Goal: Task Accomplishment & Management: Complete application form

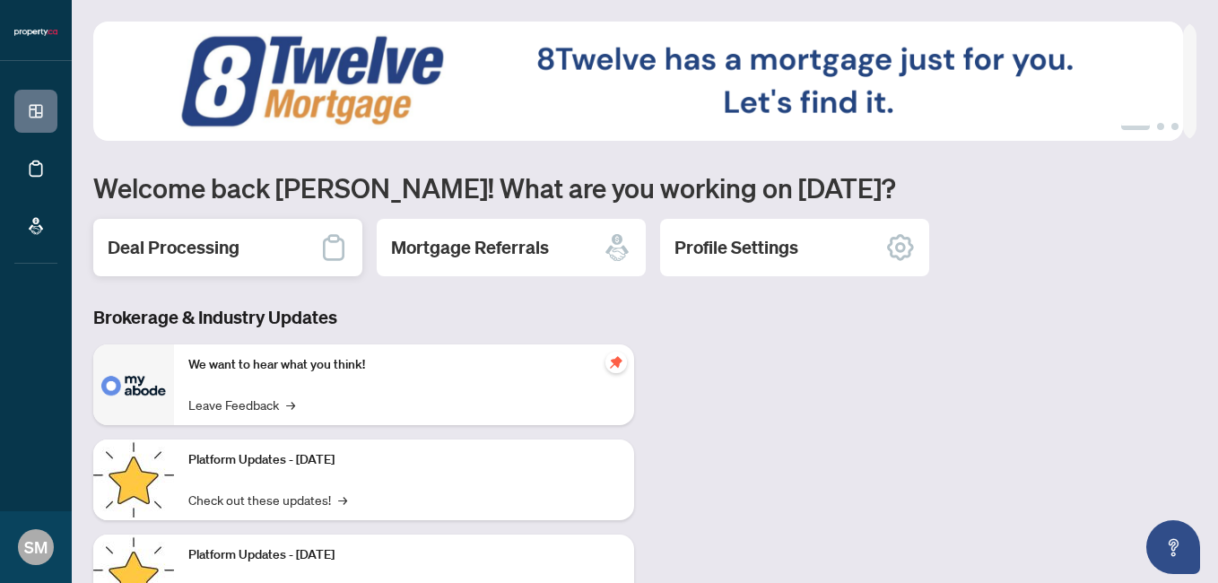
click at [318, 248] on div "Deal Processing" at bounding box center [227, 247] width 269 height 57
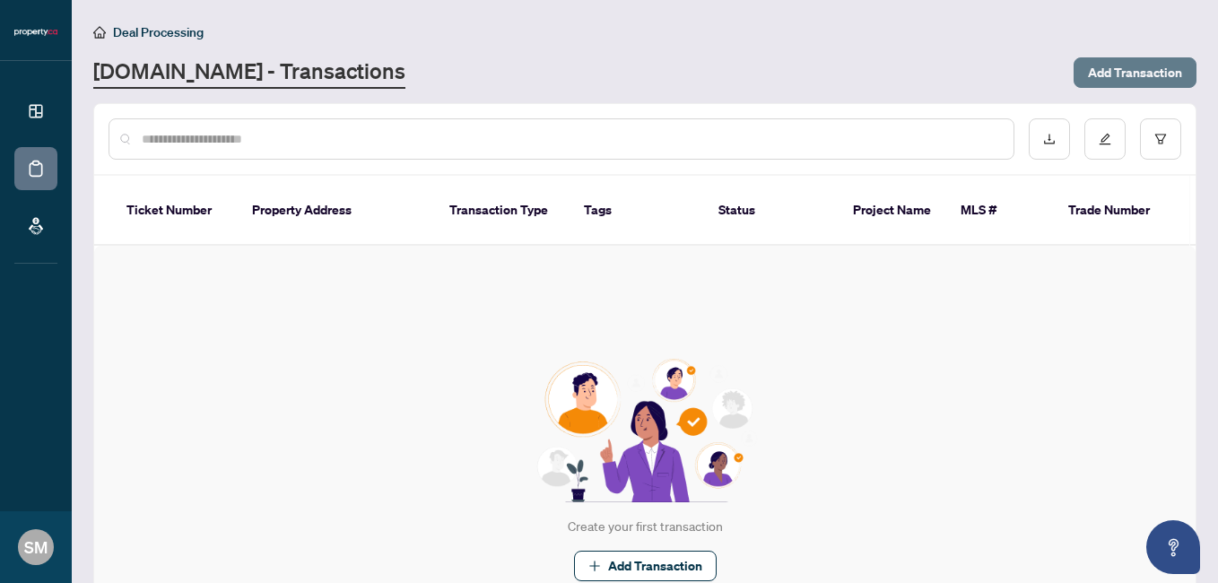
click at [1115, 76] on span "Add Transaction" at bounding box center [1135, 72] width 94 height 29
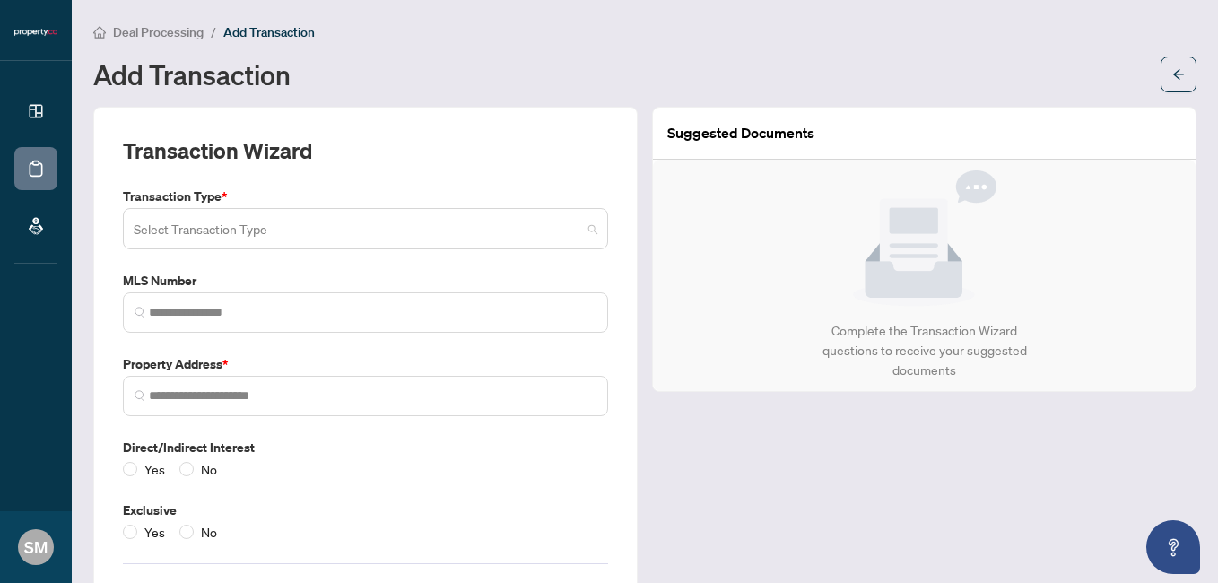
click at [216, 236] on input "search" at bounding box center [358, 231] width 448 height 39
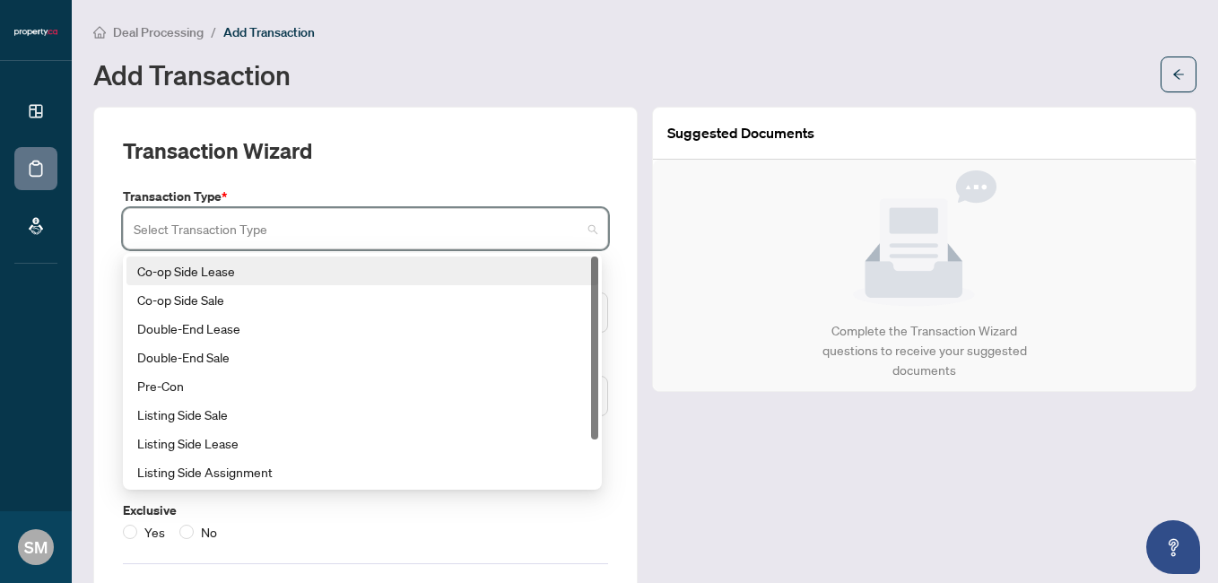
click at [237, 275] on div "Co-op Side Lease" at bounding box center [362, 271] width 450 height 20
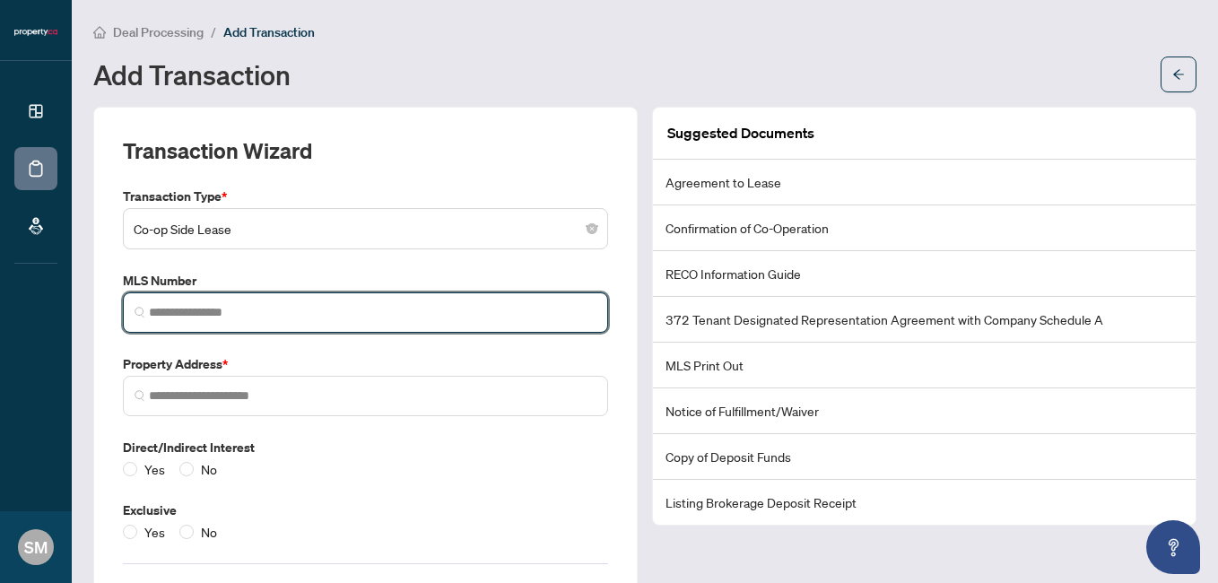
click at [197, 317] on input "search" at bounding box center [373, 312] width 448 height 19
paste input "*********"
type input "*********"
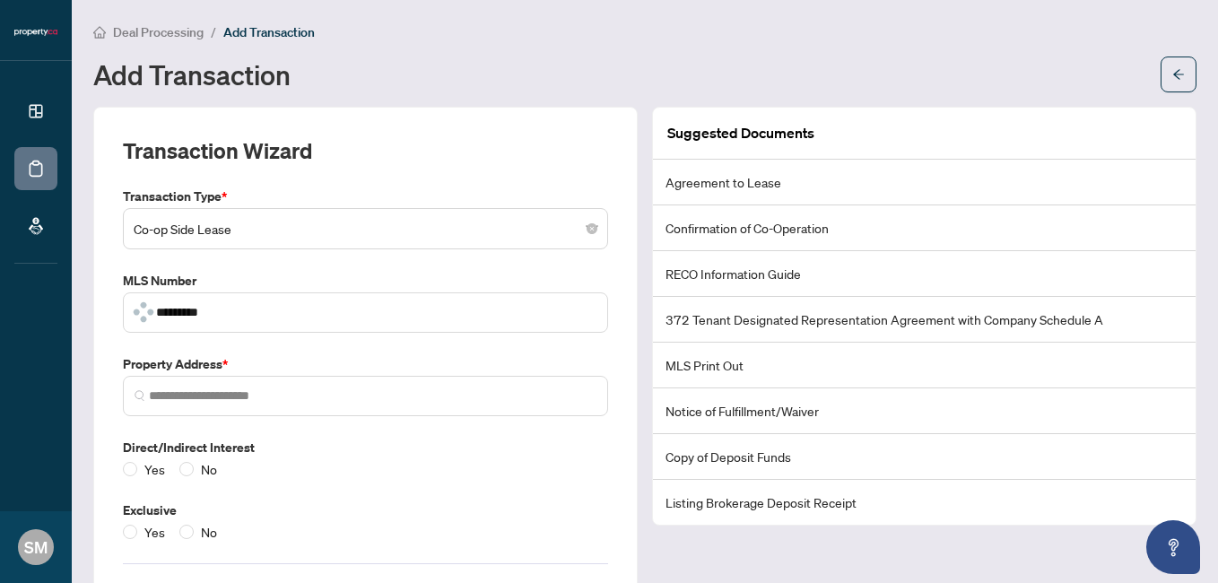
click at [111, 350] on div "Transaction Wizard Transaction Type * Co-op Side Lease 15 18 Co-op Side Lease C…" at bounding box center [365, 376] width 545 height 539
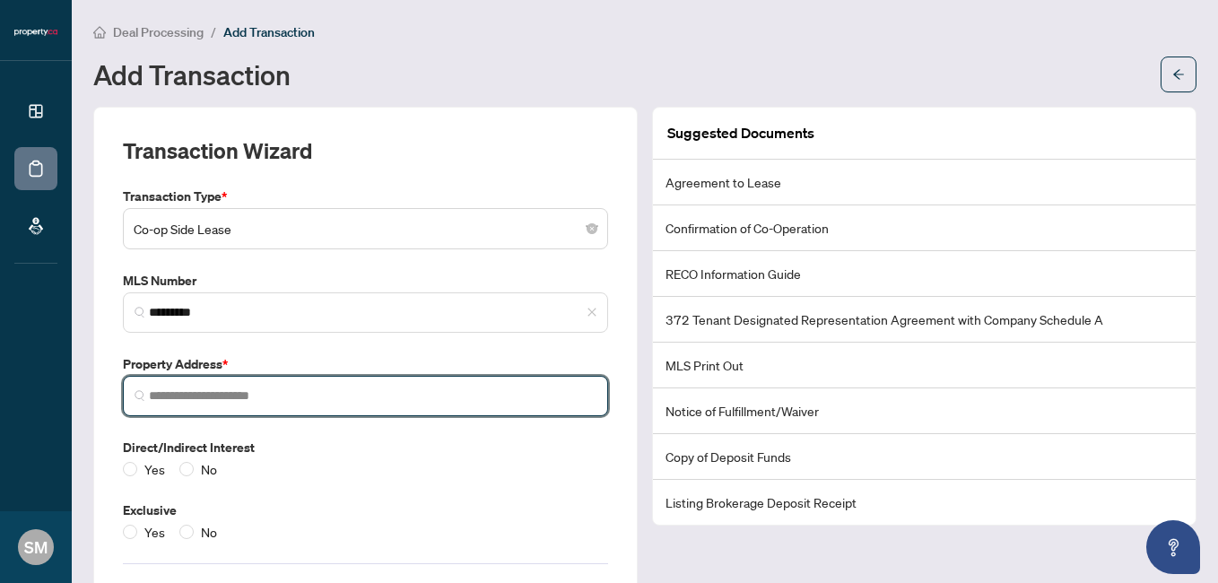
click at [201, 398] on input "search" at bounding box center [373, 396] width 448 height 19
paste input "**********"
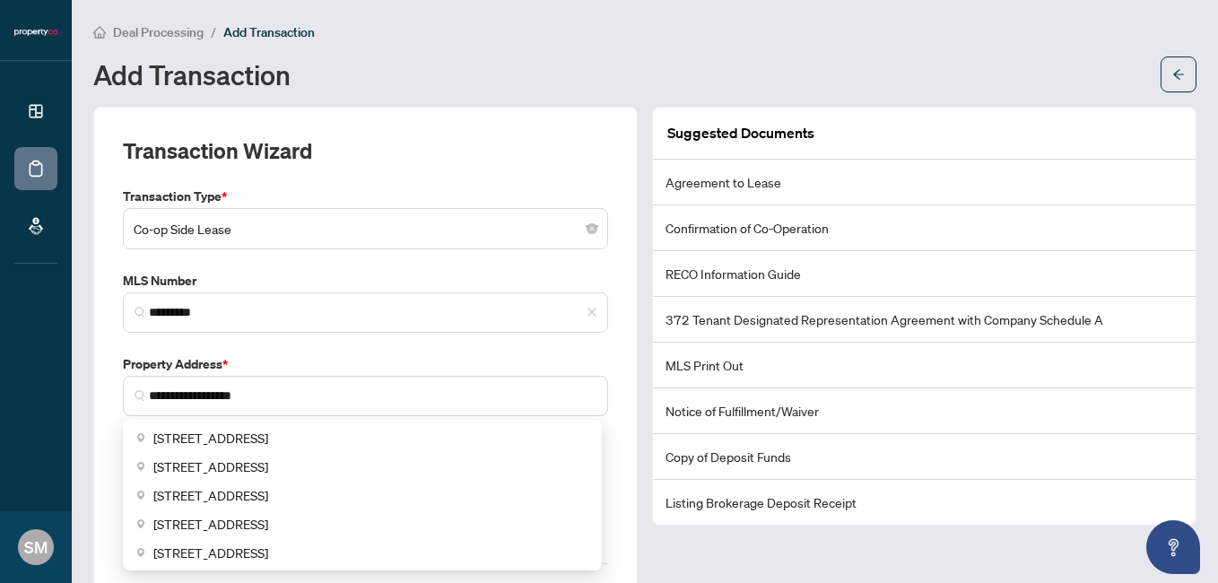
click at [109, 409] on div "**********" at bounding box center [365, 376] width 545 height 539
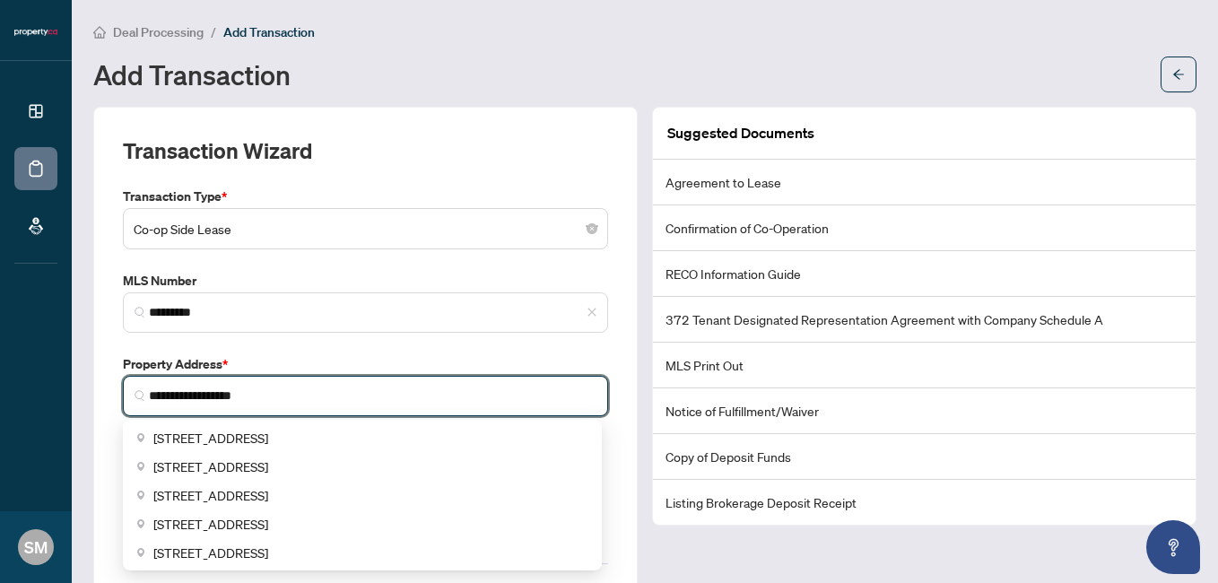
click at [292, 387] on input "**********" at bounding box center [373, 396] width 448 height 19
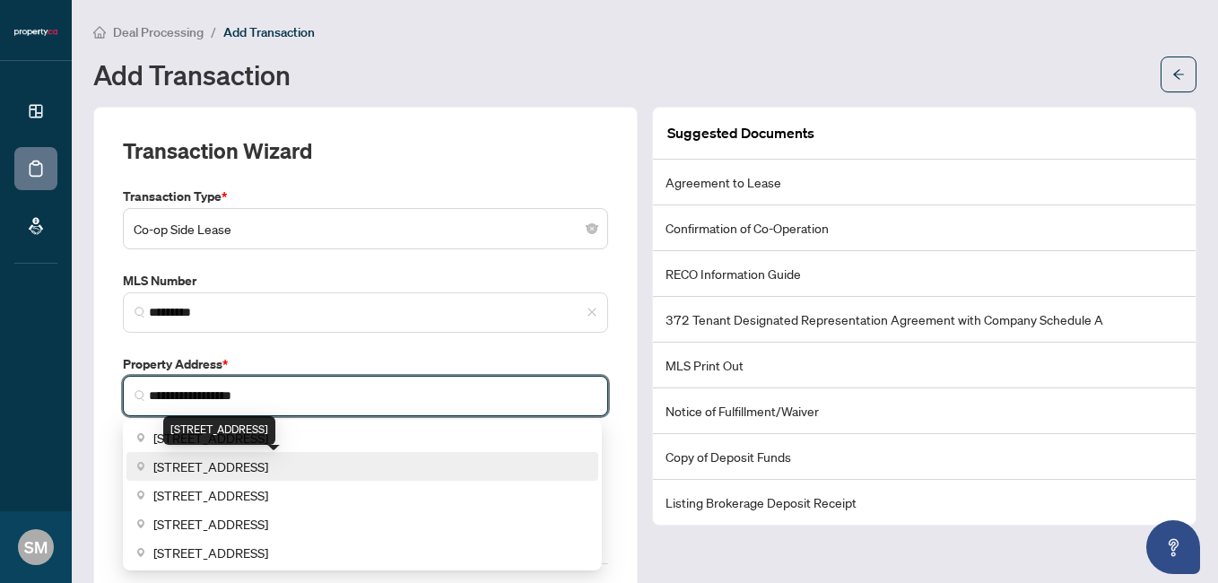
click at [268, 463] on span "[STREET_ADDRESS]" at bounding box center [210, 467] width 115 height 20
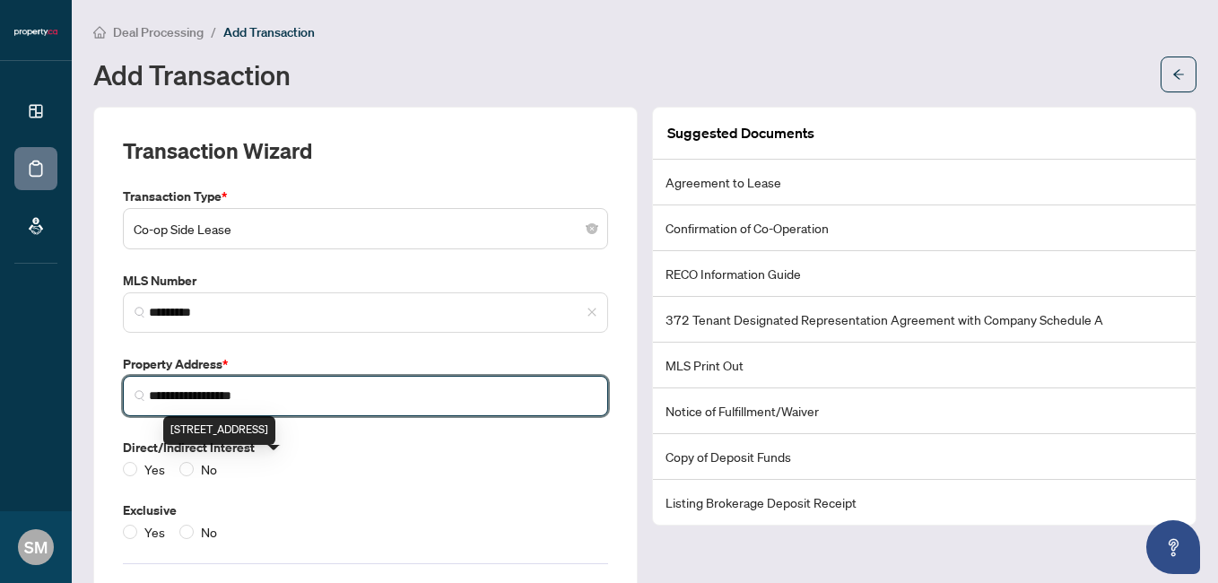
type input "**********"
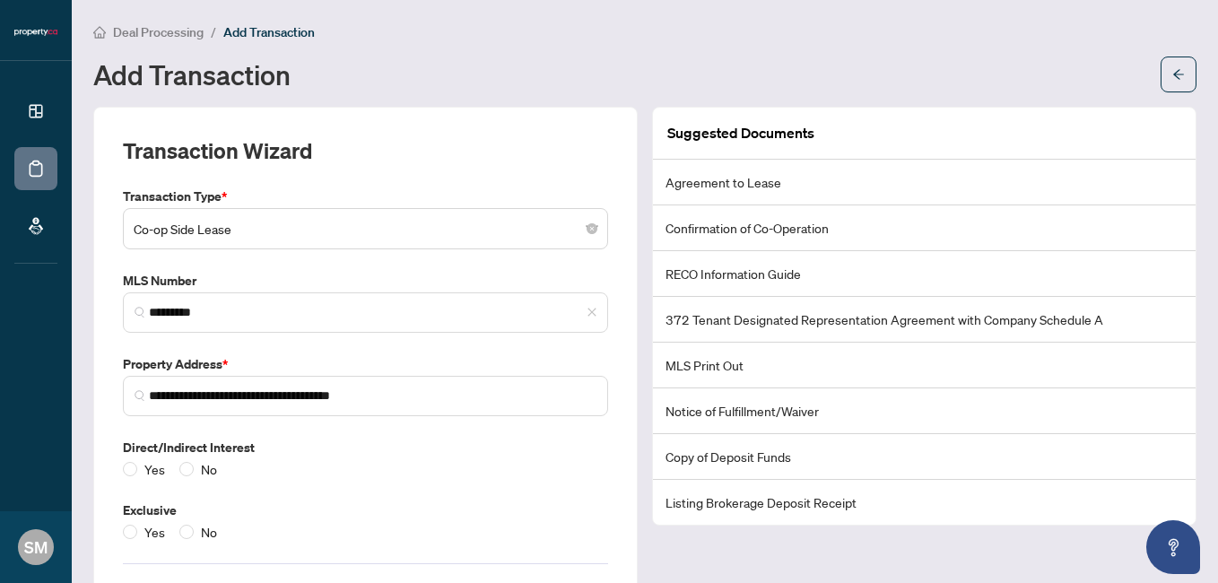
click at [98, 396] on div "**********" at bounding box center [365, 376] width 545 height 539
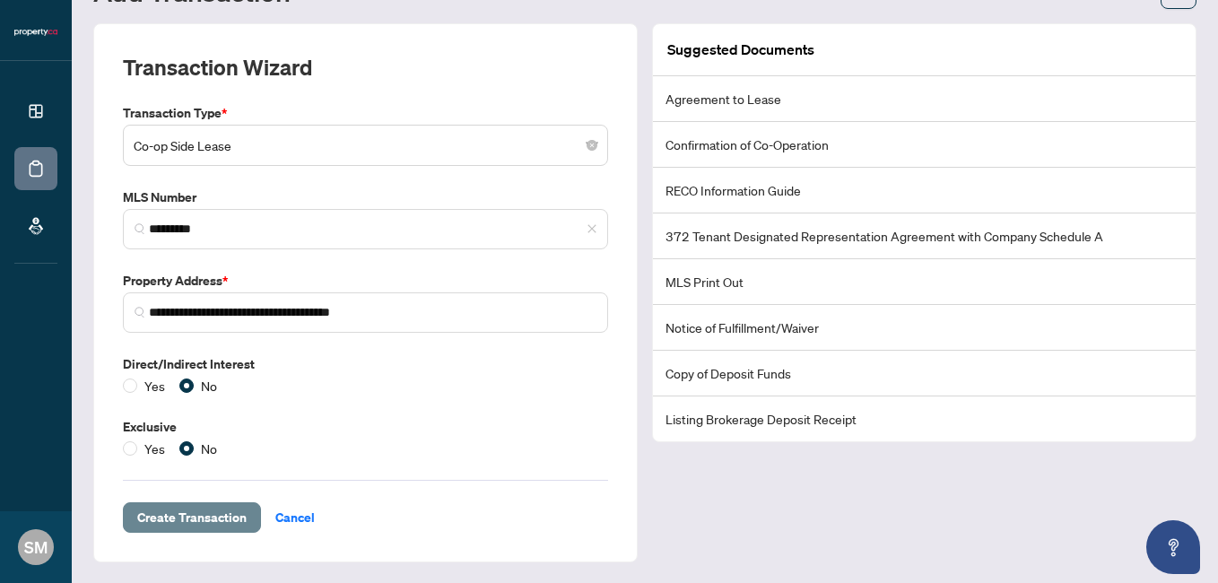
click at [187, 524] on span "Create Transaction" at bounding box center [191, 517] width 109 height 29
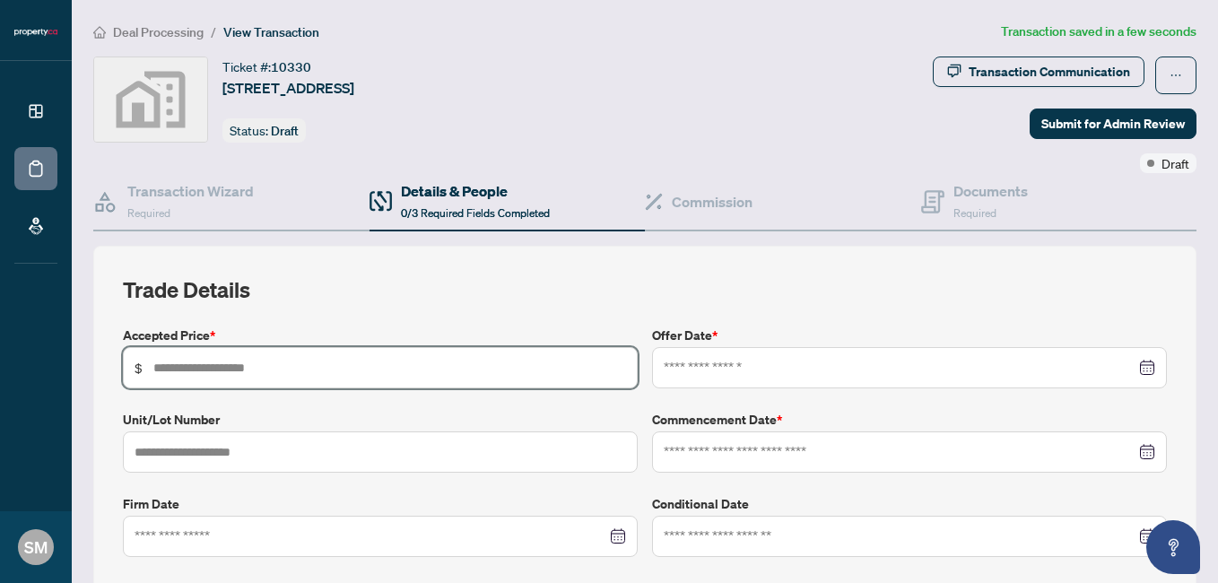
click at [171, 359] on input "text" at bounding box center [389, 368] width 473 height 20
type input "*****"
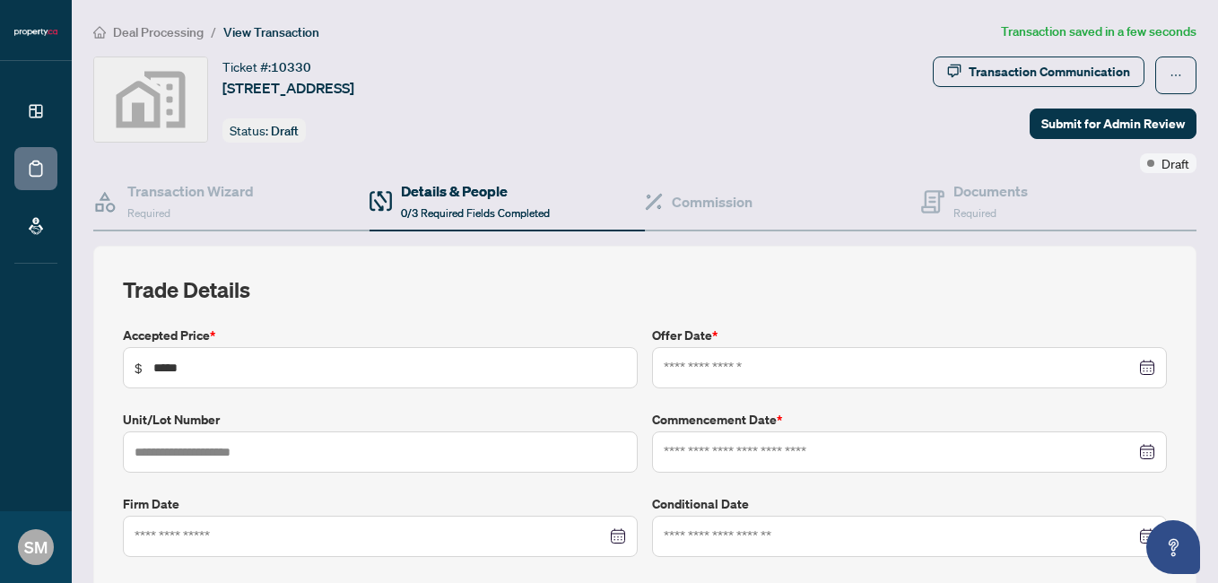
click at [426, 275] on h2 "Trade Details" at bounding box center [645, 289] width 1044 height 29
click at [1142, 369] on div at bounding box center [909, 367] width 515 height 41
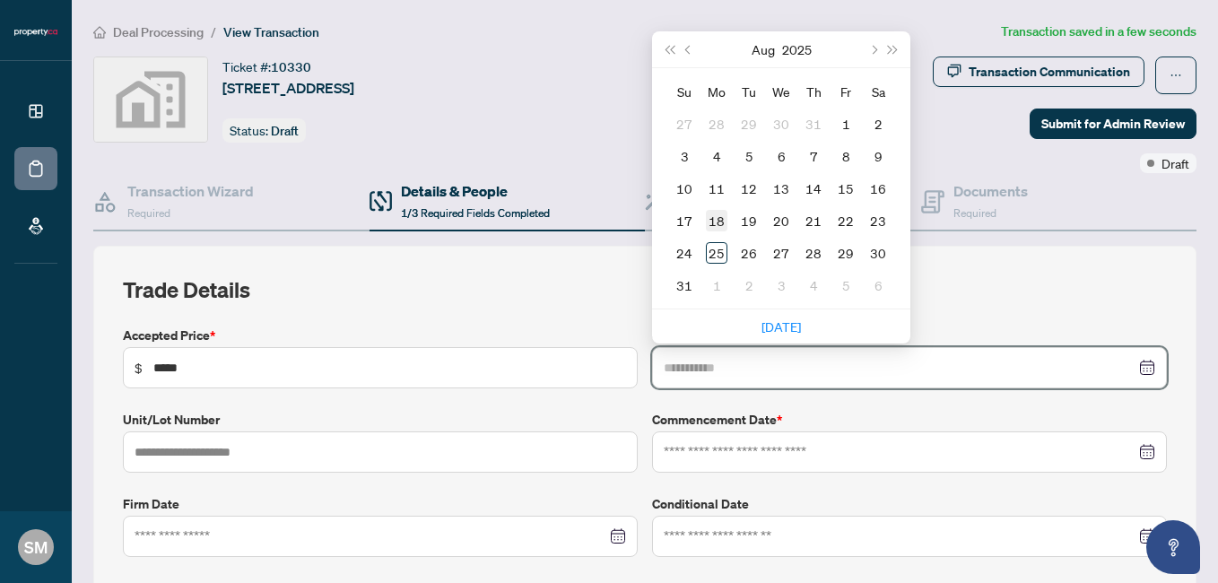
type input "**********"
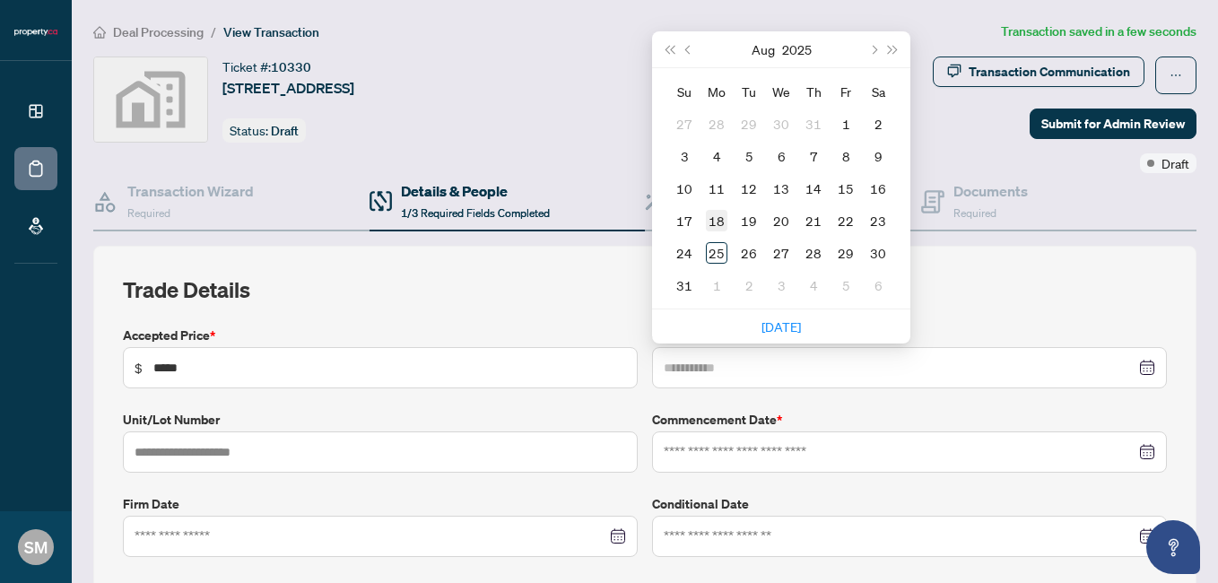
click at [714, 222] on div "18" at bounding box center [717, 221] width 22 height 22
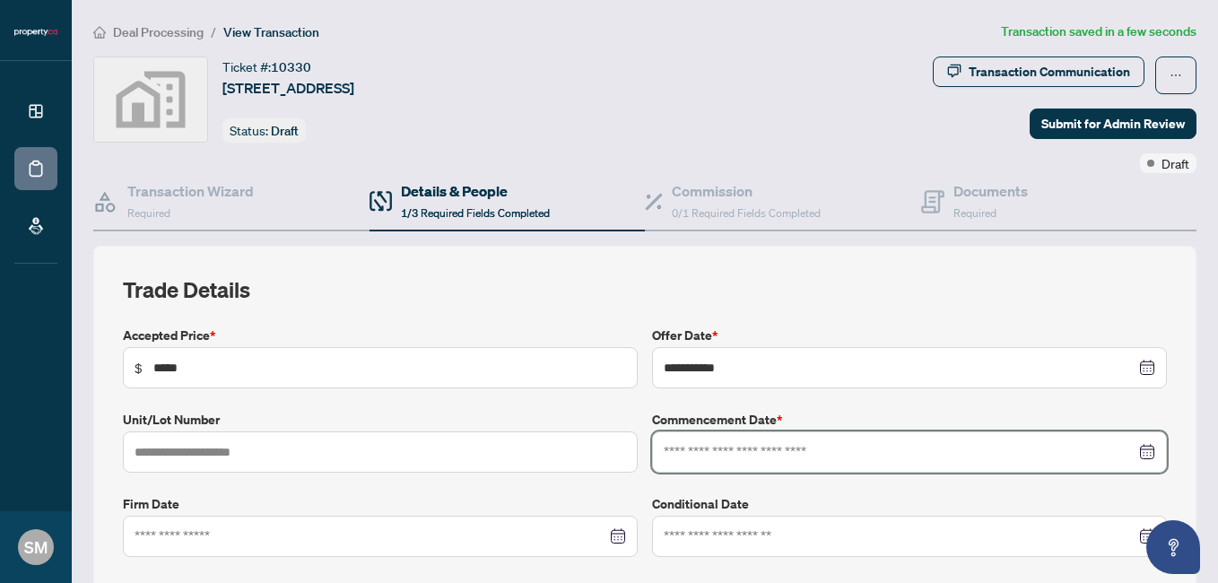
click at [703, 454] on input at bounding box center [900, 452] width 472 height 20
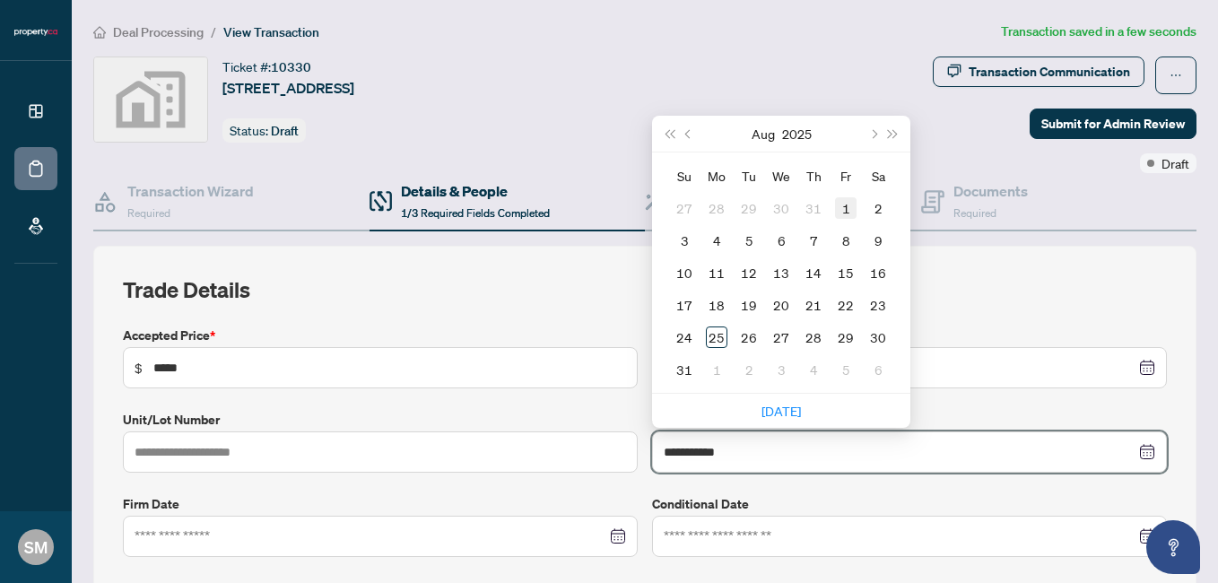
type input "**********"
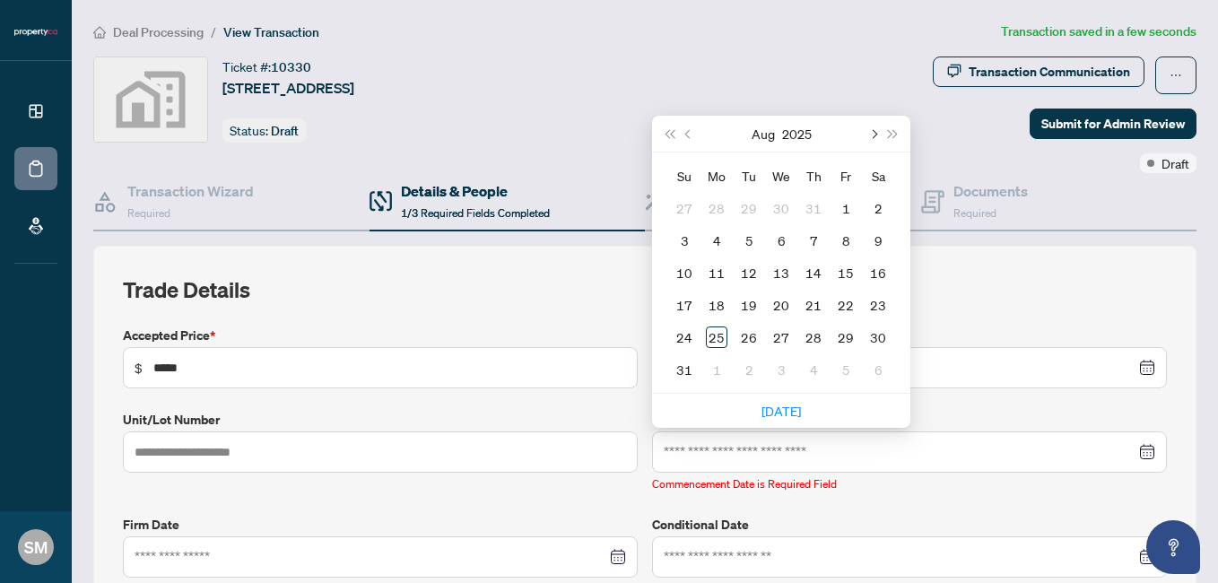
click at [869, 131] on button "Next month (PageDown)" at bounding box center [873, 134] width 20 height 36
type input "**********"
click at [771, 340] on div "1" at bounding box center [782, 338] width 22 height 22
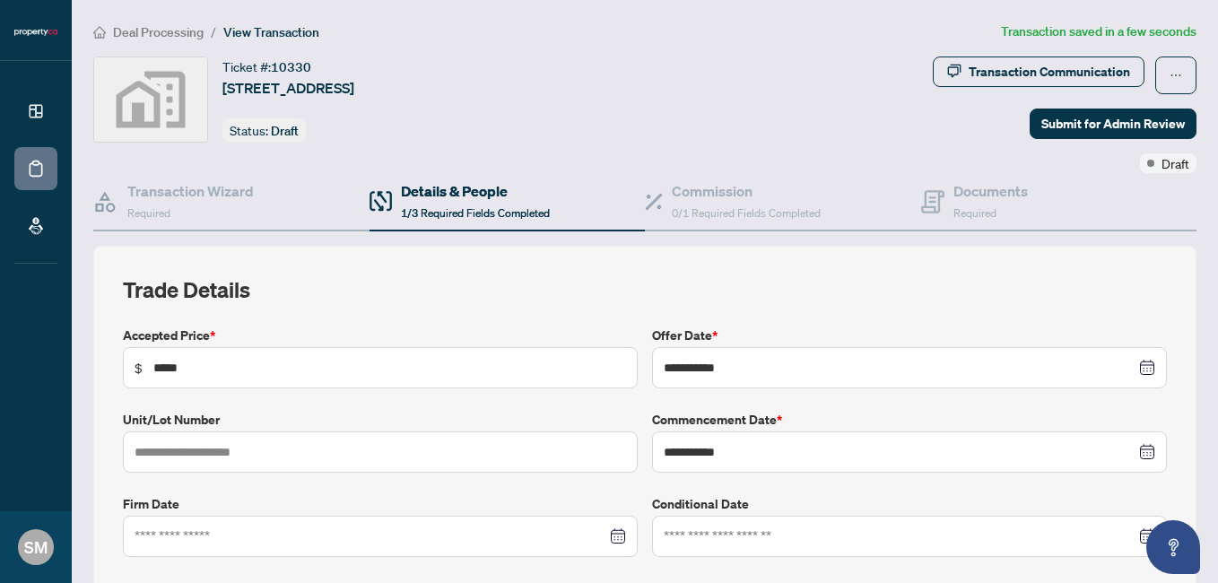
click at [623, 315] on div "**********" at bounding box center [645, 545] width 1044 height 540
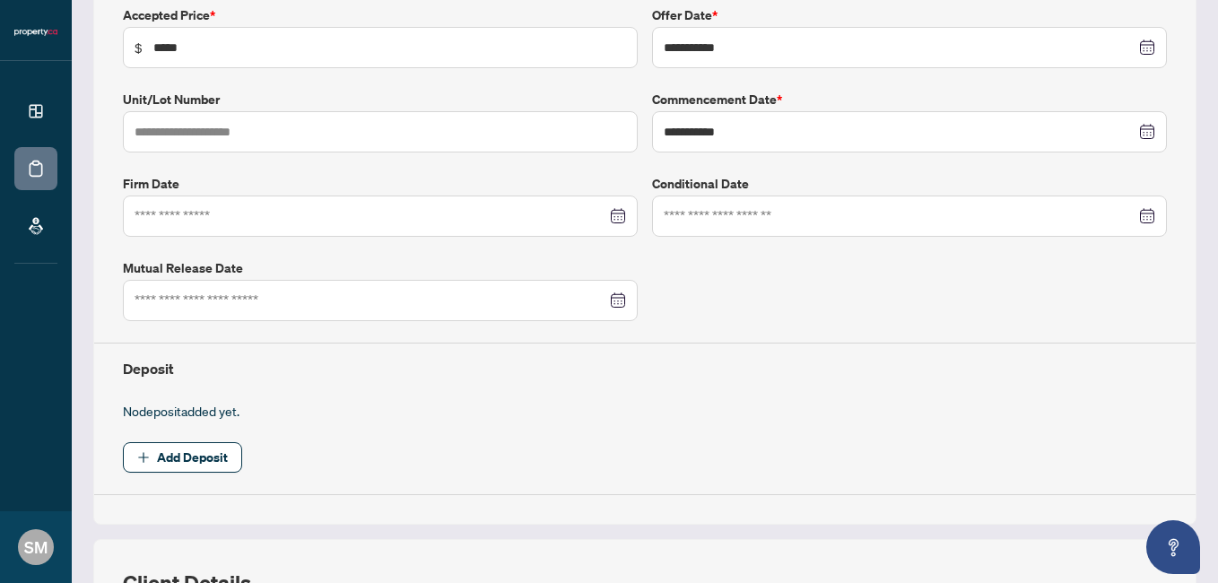
scroll to position [355, 0]
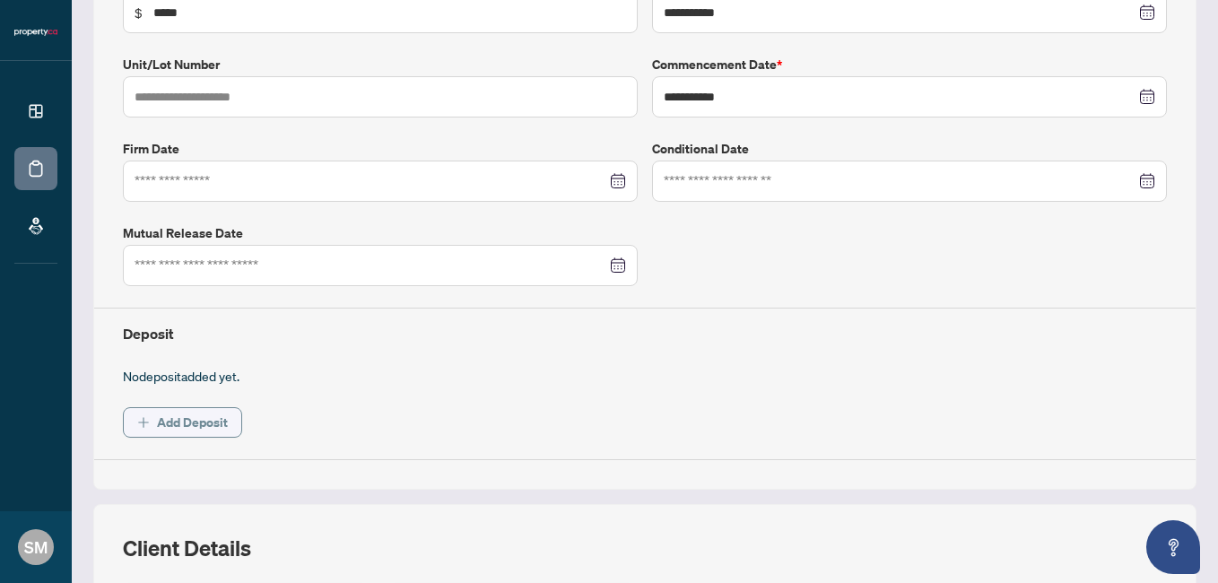
click at [206, 422] on span "Add Deposit" at bounding box center [192, 422] width 71 height 29
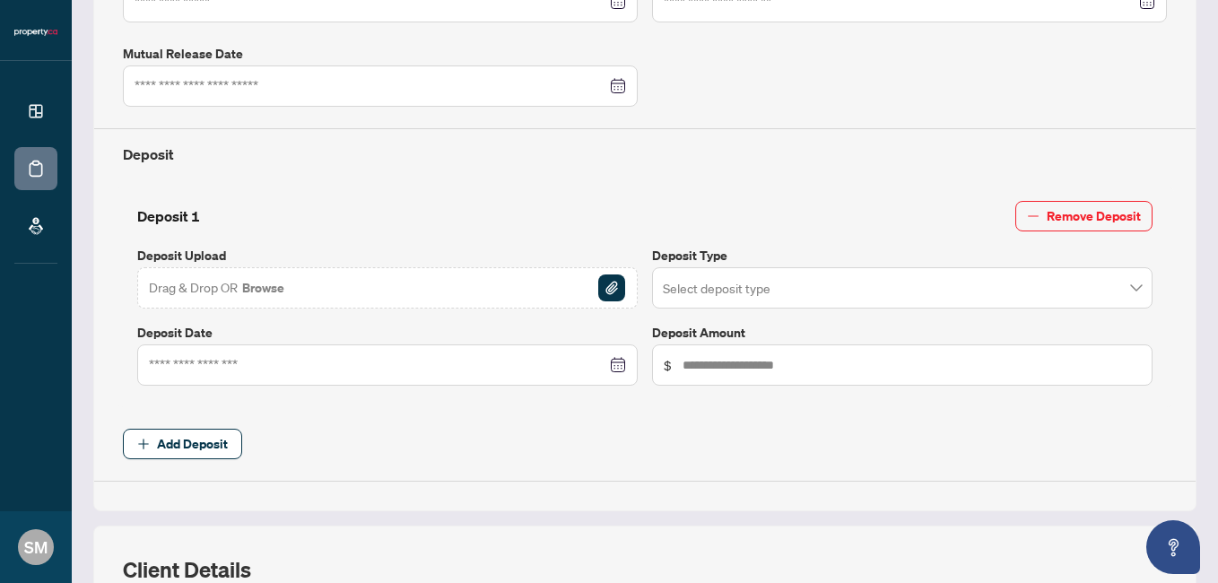
scroll to position [545, 0]
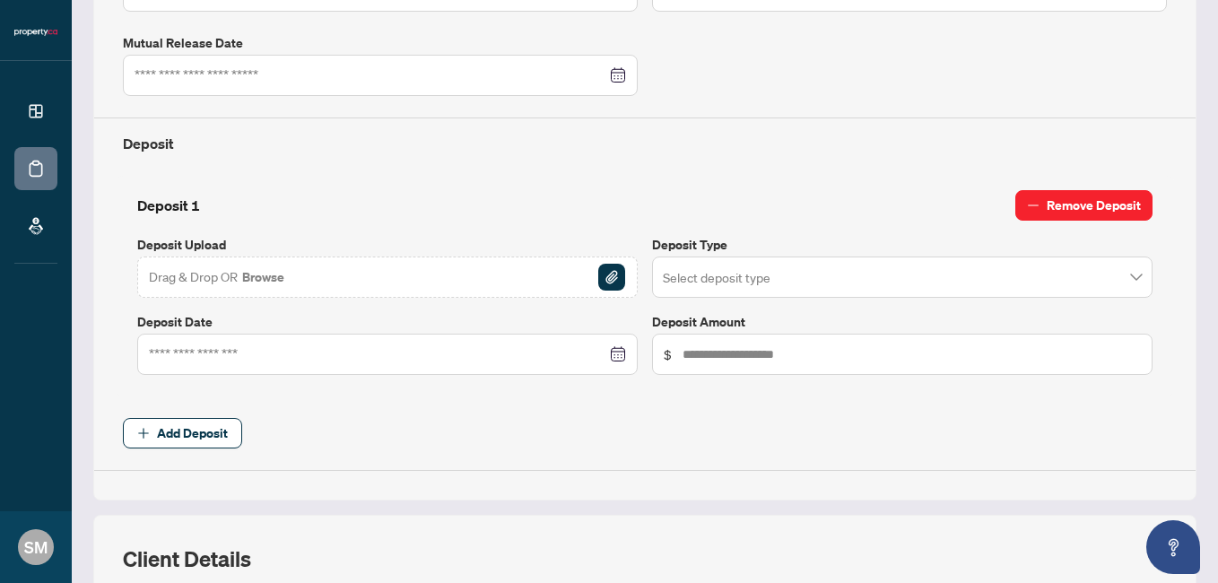
click at [1086, 215] on span "Remove Deposit" at bounding box center [1094, 205] width 94 height 29
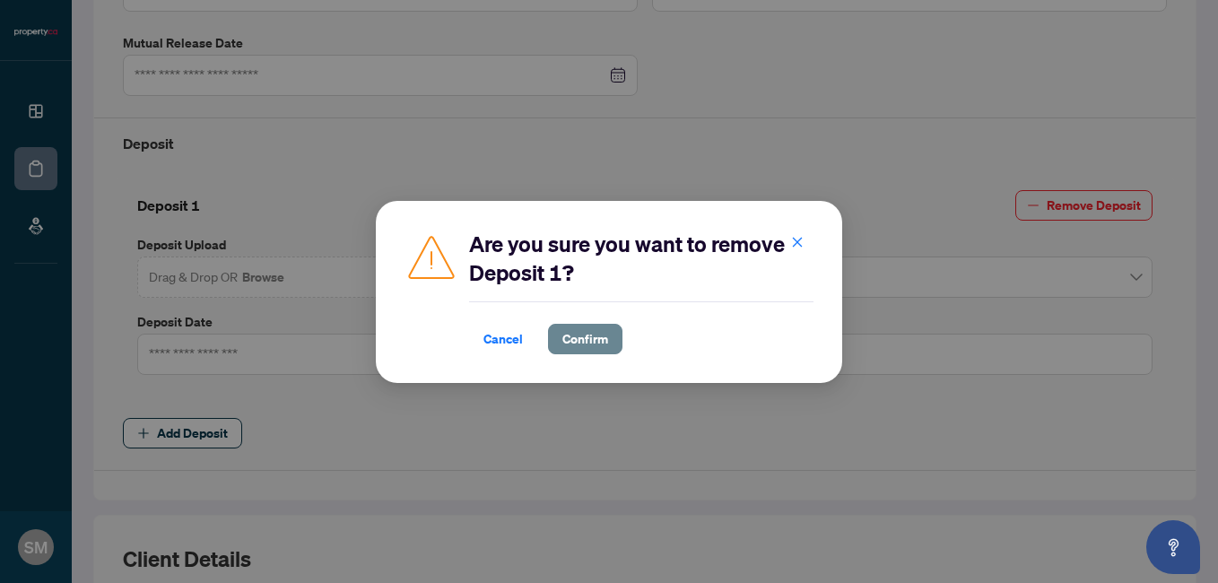
click at [589, 337] on span "Confirm" at bounding box center [586, 339] width 46 height 29
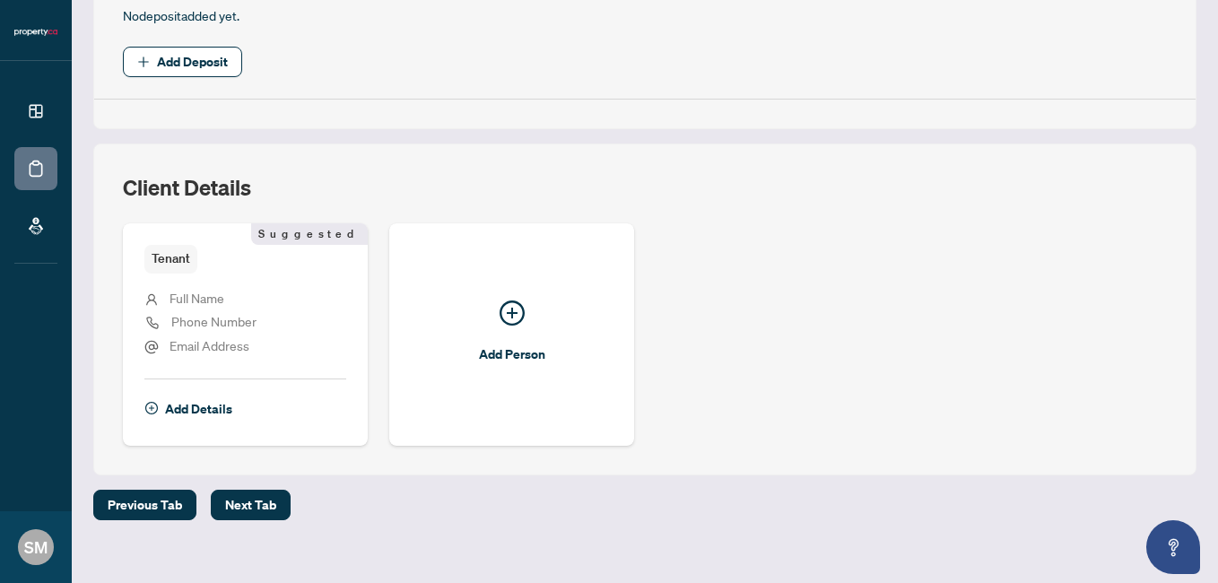
scroll to position [737, 0]
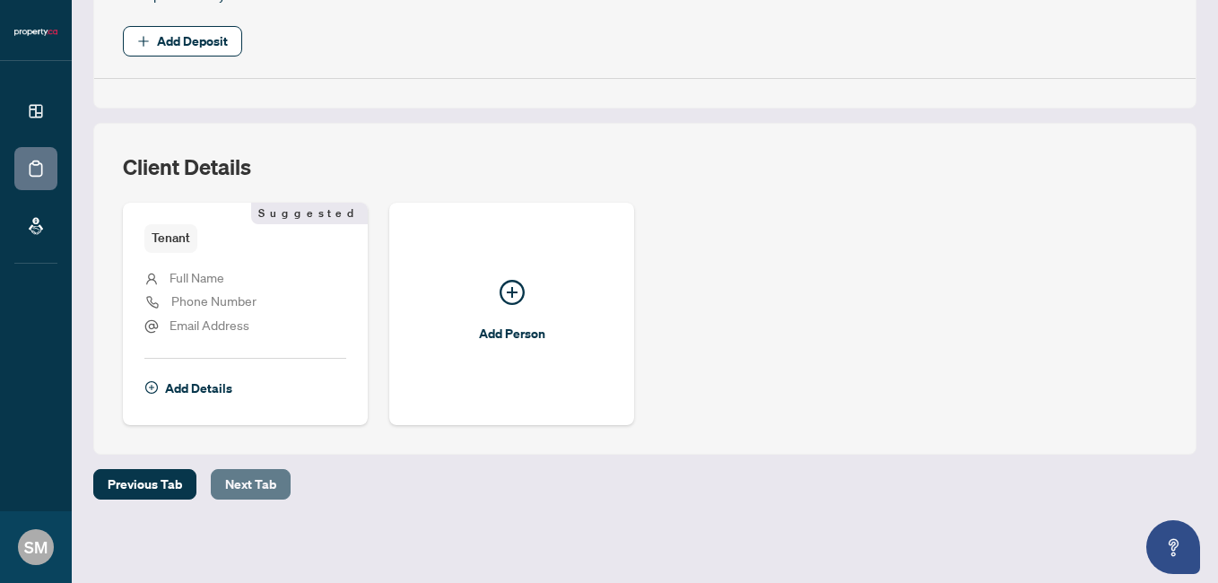
click at [236, 481] on span "Next Tab" at bounding box center [250, 484] width 51 height 29
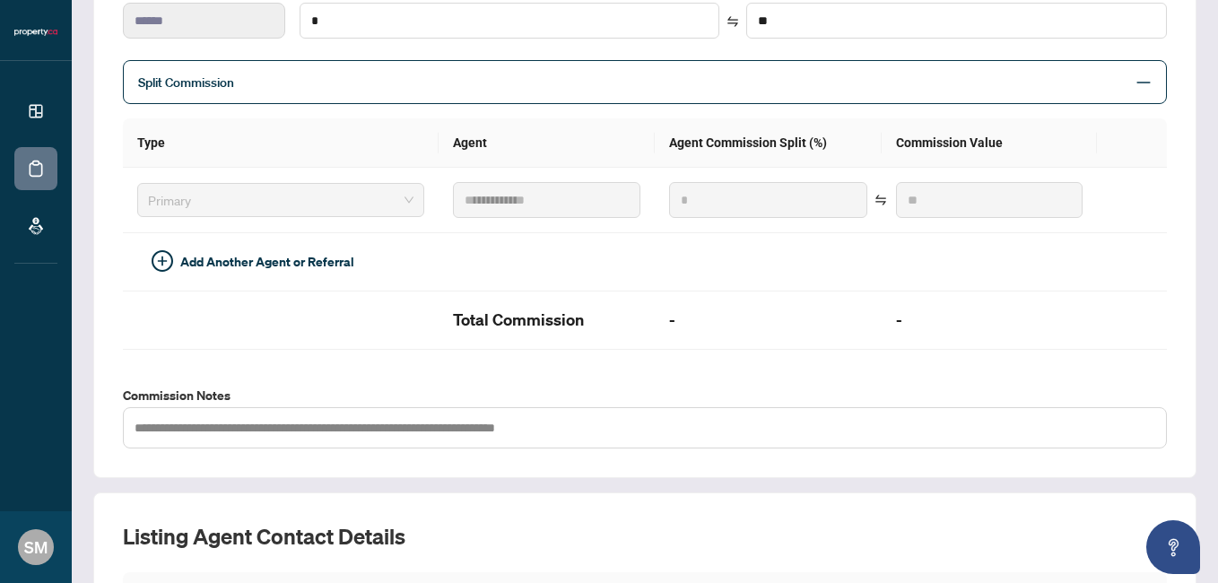
scroll to position [664, 0]
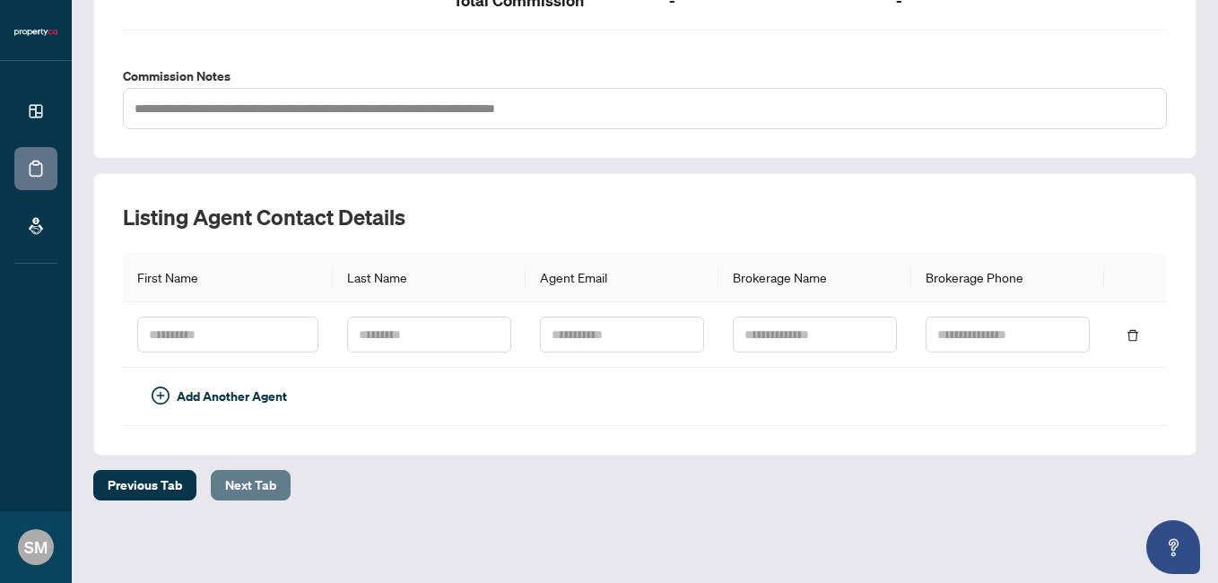
click at [231, 483] on span "Next Tab" at bounding box center [250, 485] width 51 height 29
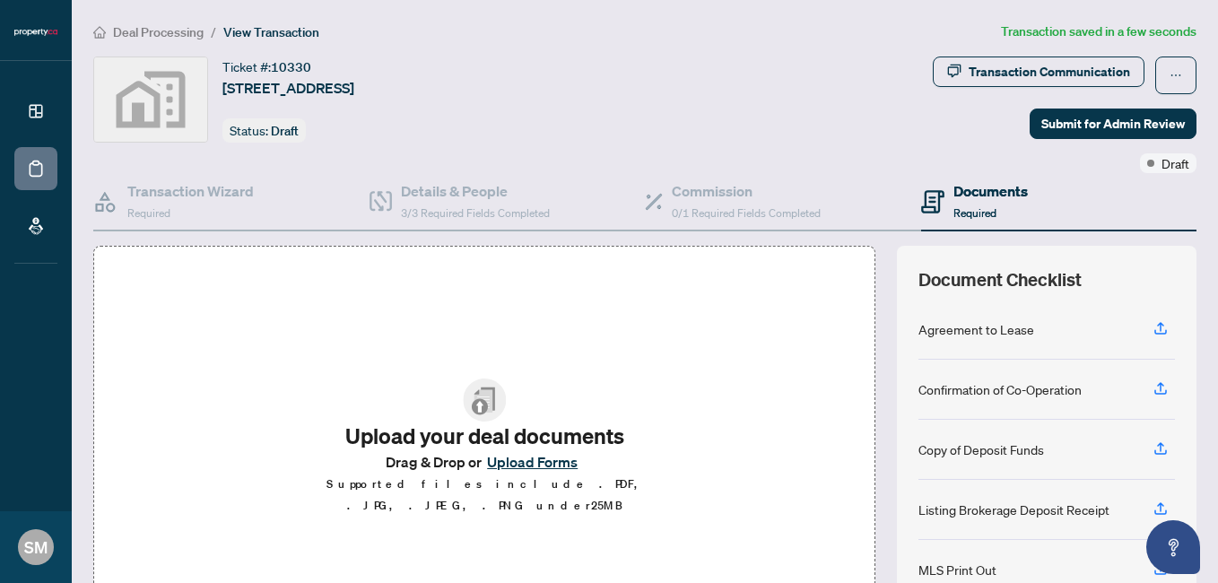
scroll to position [195, 0]
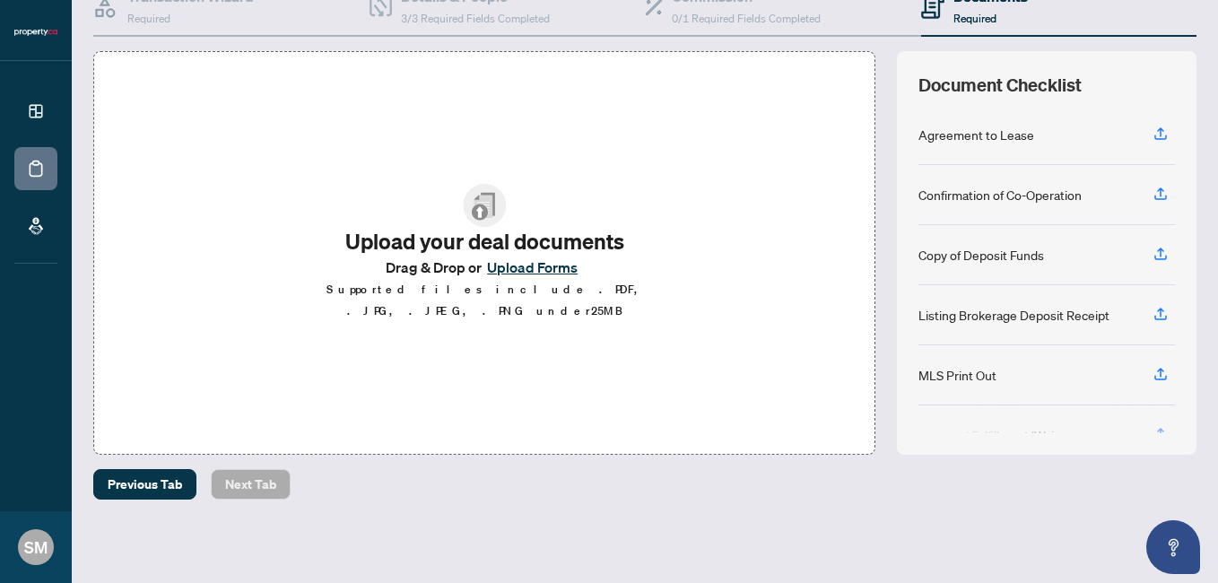
click at [520, 278] on button "Upload Forms" at bounding box center [532, 267] width 101 height 23
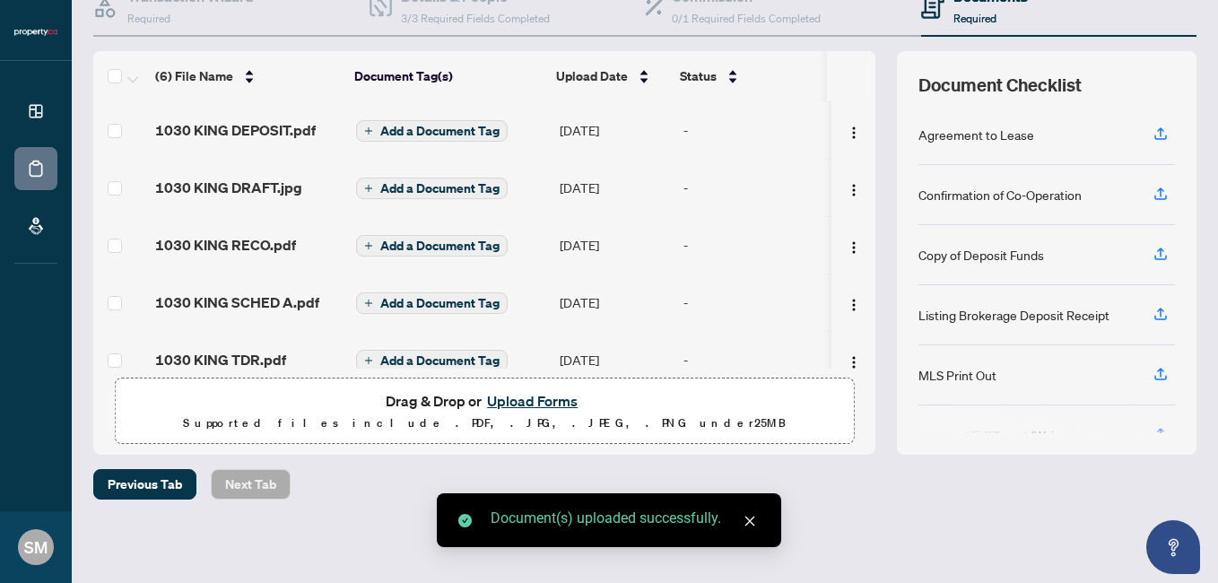
scroll to position [57, 0]
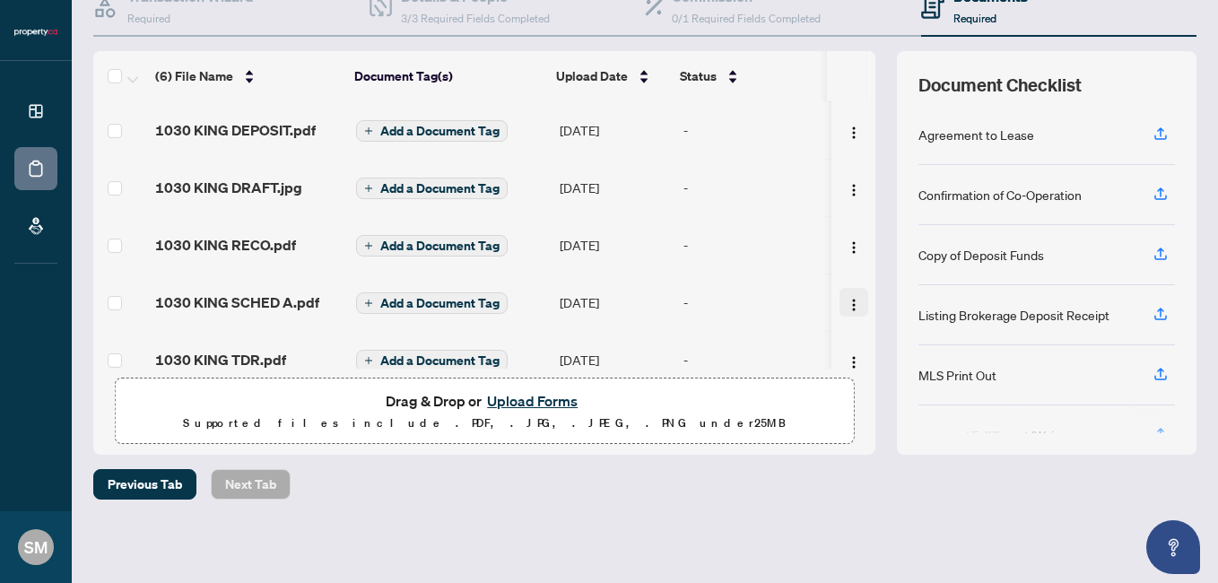
click at [847, 306] on img "button" at bounding box center [854, 305] width 14 height 14
click at [675, 478] on div "Previous Tab Next Tab" at bounding box center [644, 484] width 1103 height 31
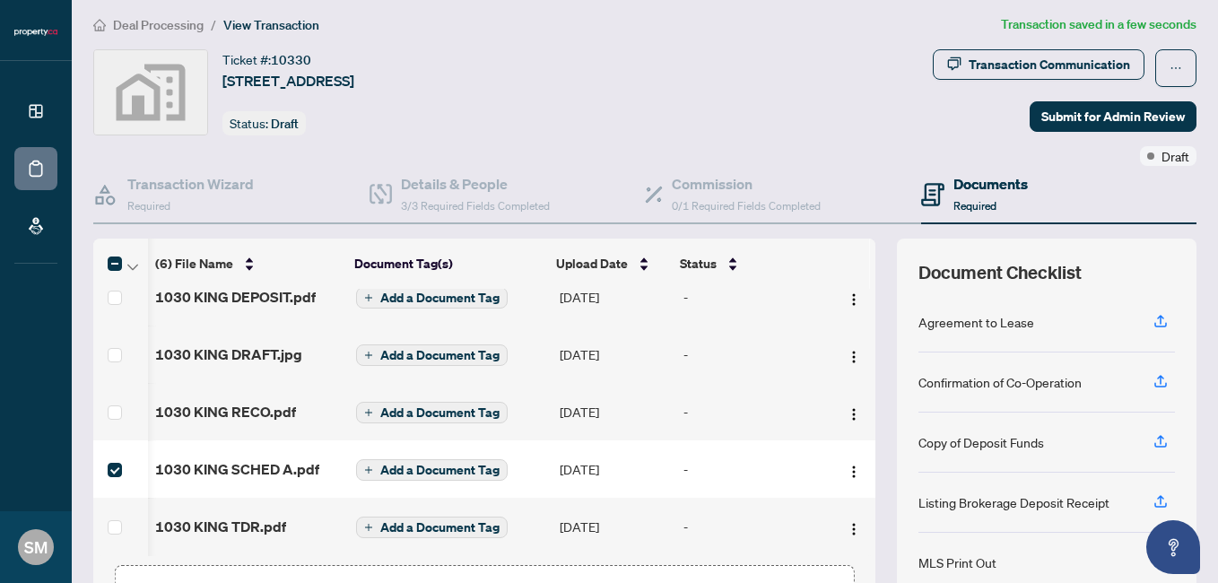
scroll to position [6, 0]
click at [847, 468] on img "button" at bounding box center [854, 473] width 14 height 14
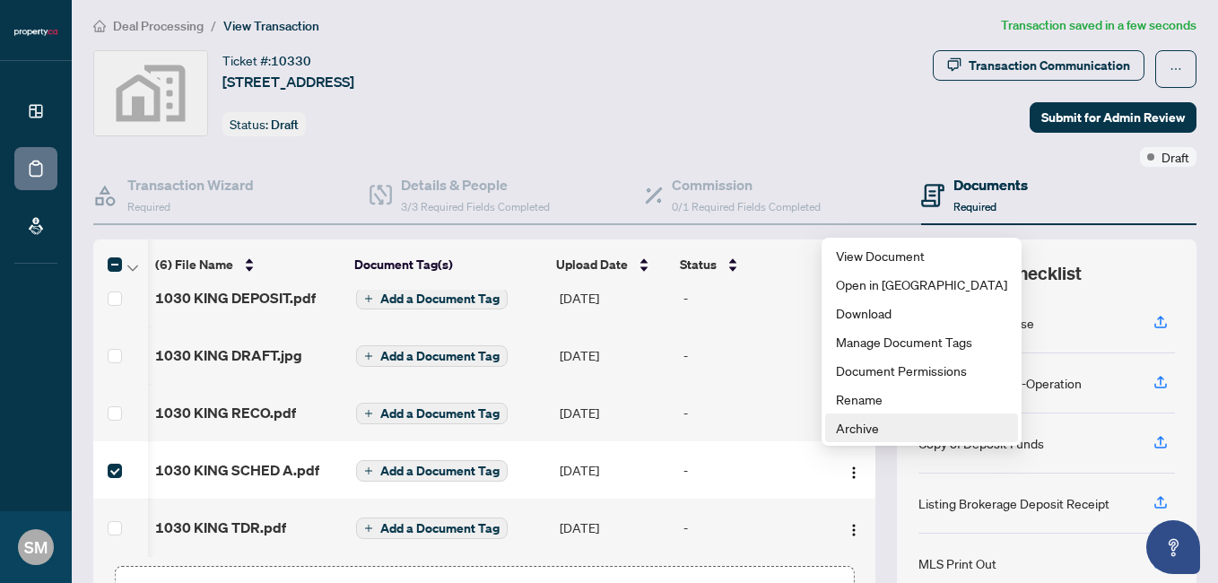
click at [868, 431] on span "Archive" at bounding box center [921, 428] width 171 height 20
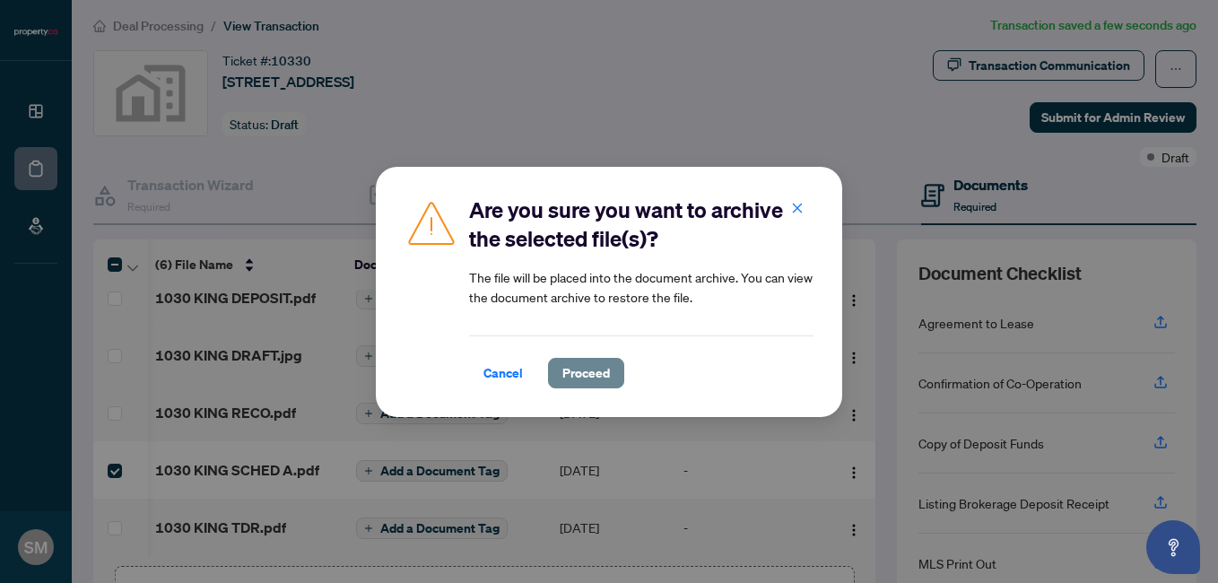
click at [587, 376] on span "Proceed" at bounding box center [587, 373] width 48 height 29
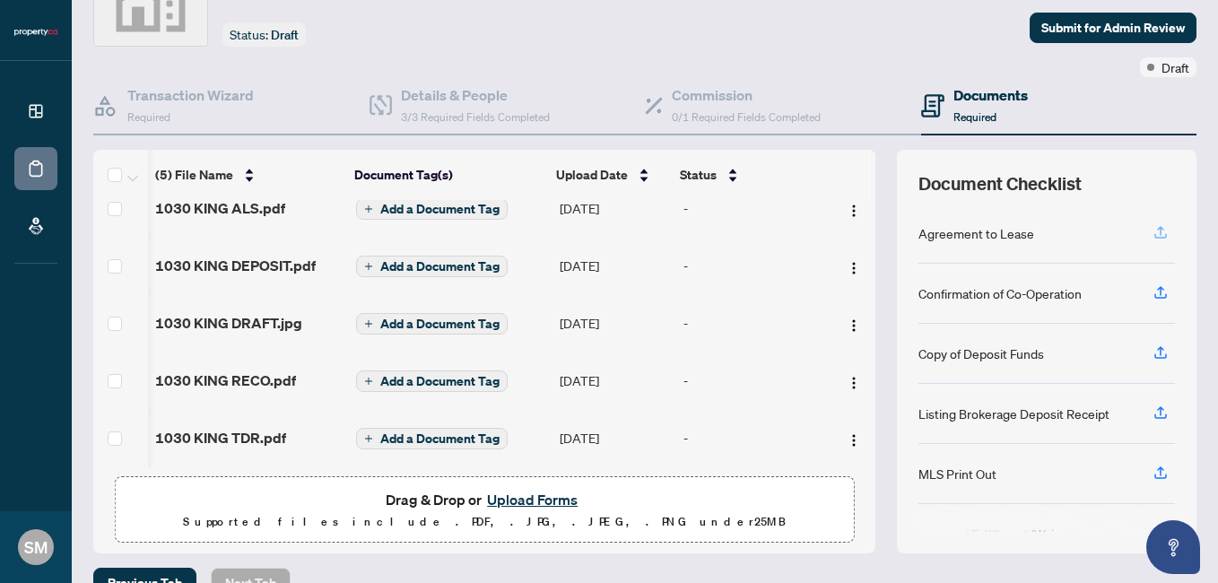
scroll to position [95, 0]
click at [1153, 234] on icon "button" at bounding box center [1161, 233] width 16 height 16
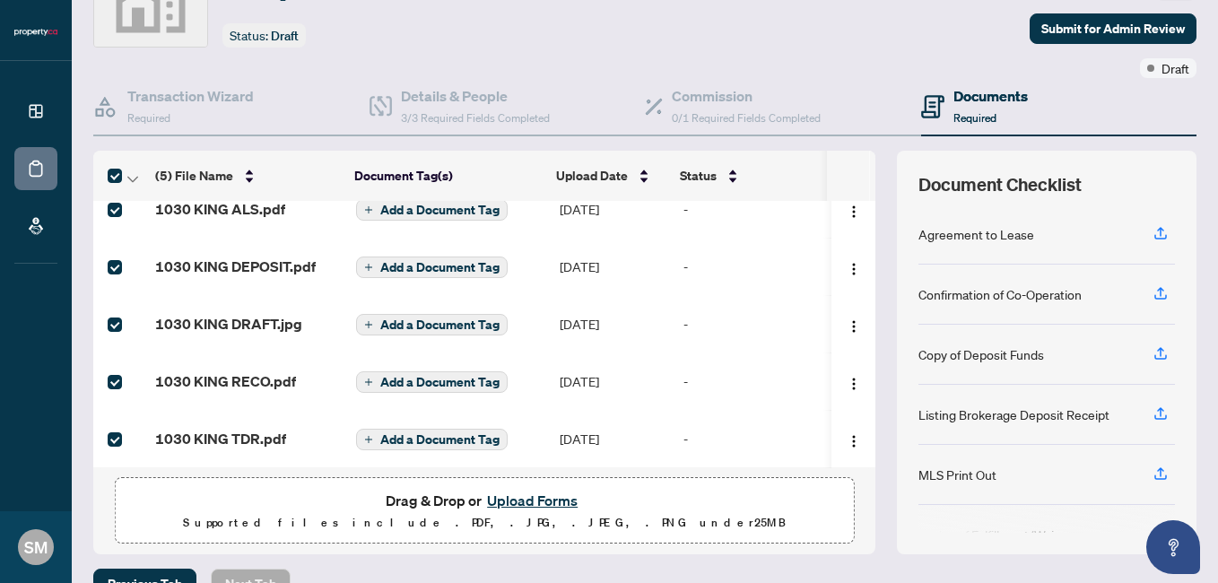
scroll to position [0, 4]
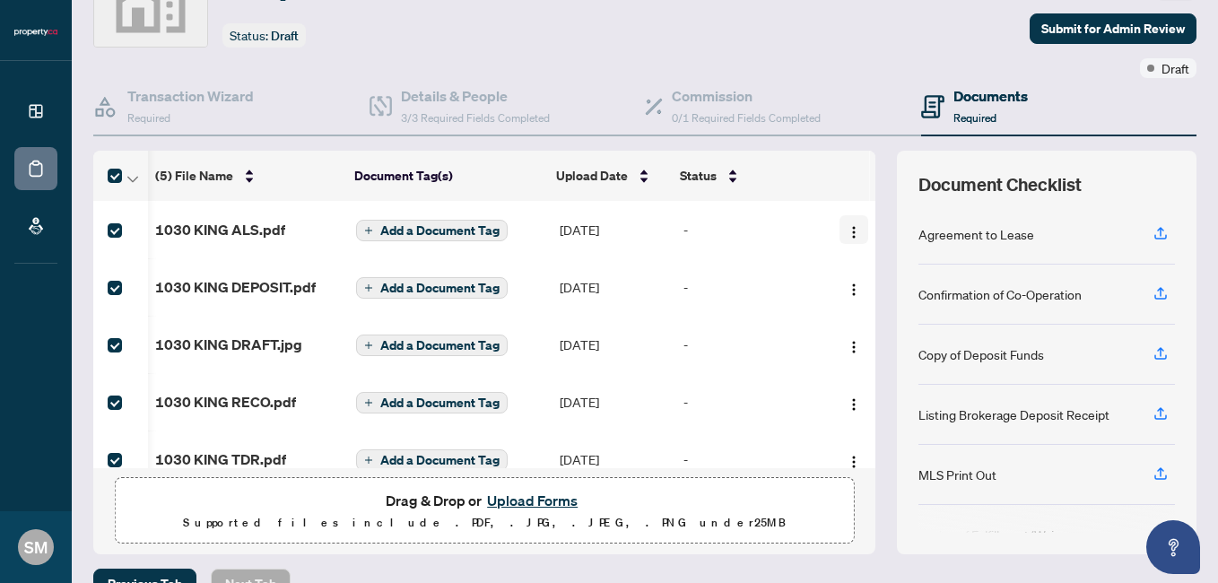
click at [847, 236] on img "button" at bounding box center [854, 232] width 14 height 14
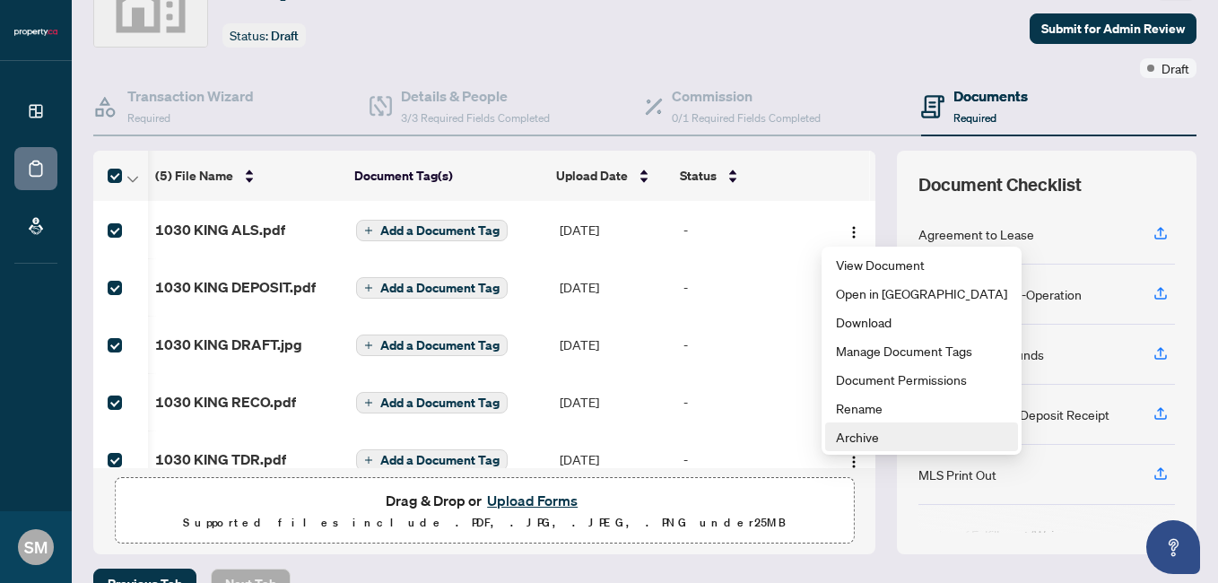
click at [839, 440] on span "Archive" at bounding box center [921, 437] width 171 height 20
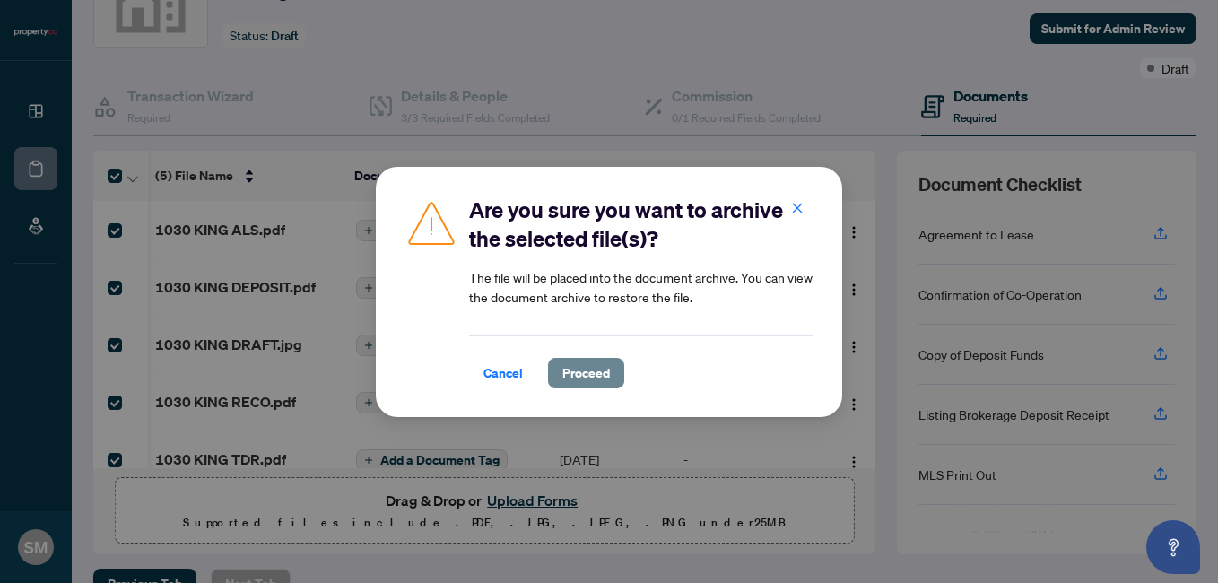
click at [564, 371] on span "Proceed" at bounding box center [587, 373] width 48 height 29
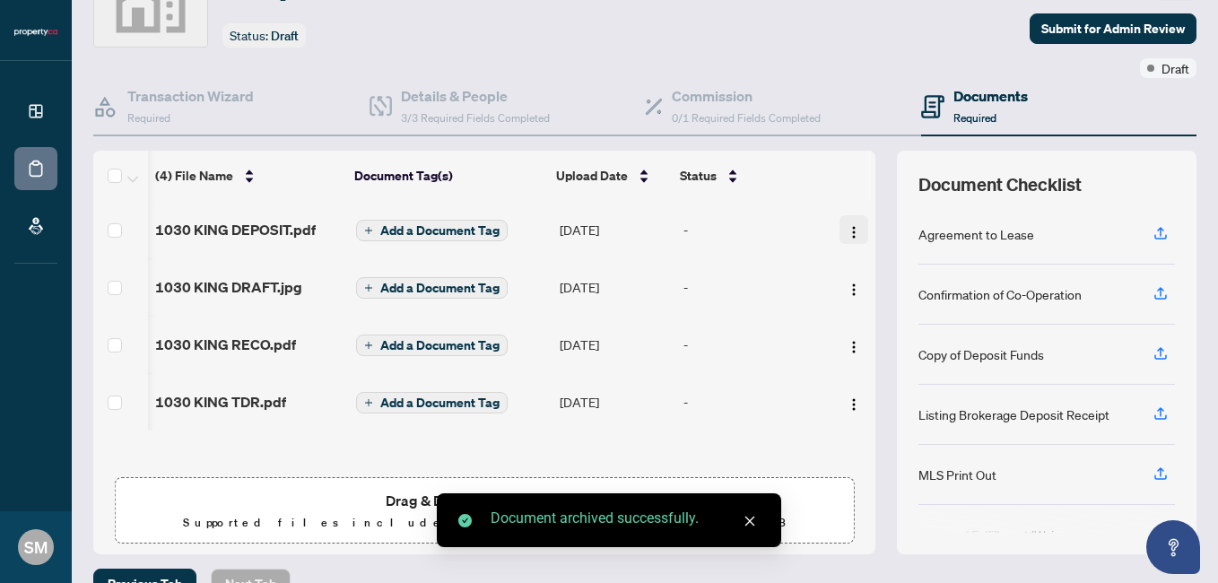
click at [847, 230] on img "button" at bounding box center [854, 232] width 14 height 14
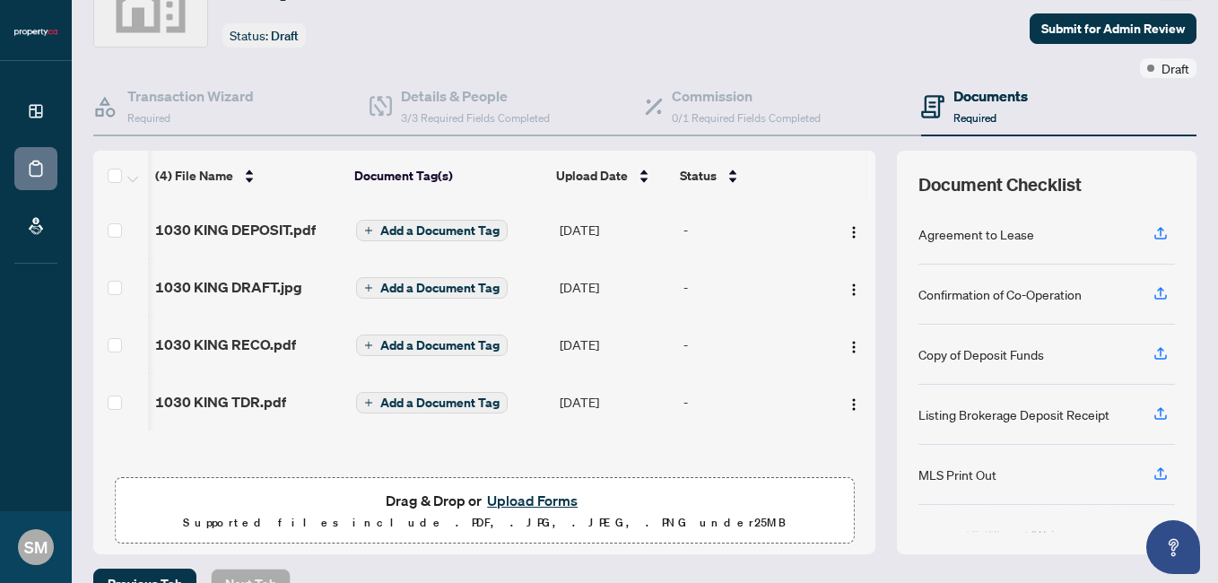
click at [503, 212] on td "Add a Document Tag" at bounding box center [450, 229] width 203 height 57
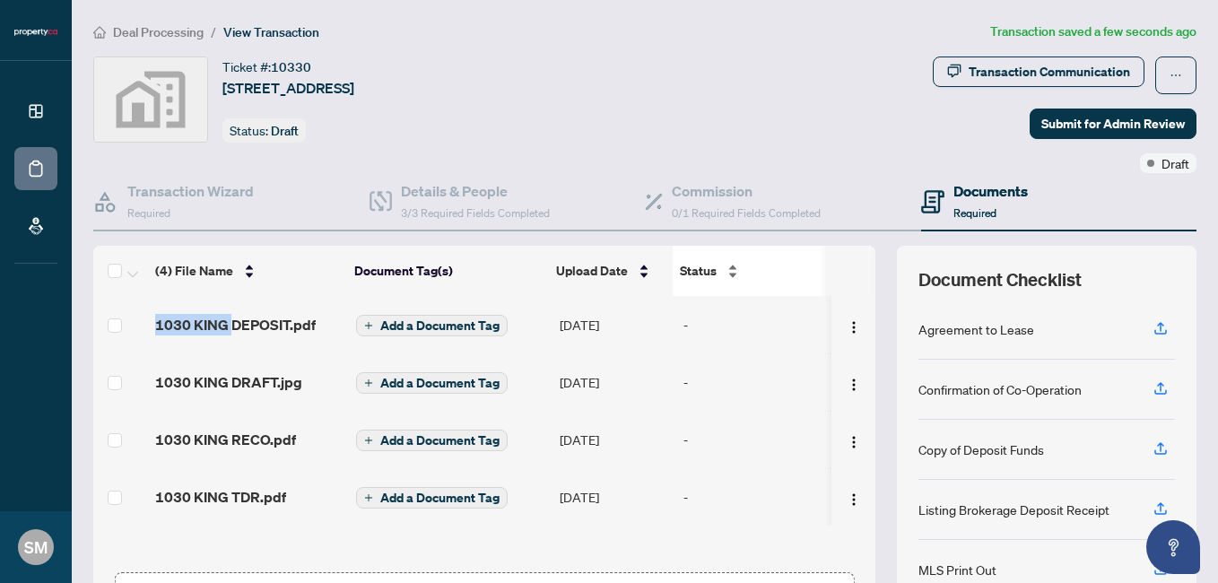
drag, startPoint x: 226, startPoint y: 327, endPoint x: 707, endPoint y: 271, distance: 484.1
click at [707, 271] on div "(4) File Name Document Tag(s) Upload Date Status 1030 KING DEPOSIT.pdf Add a Do…" at bounding box center [484, 386] width 782 height 280
drag, startPoint x: 707, startPoint y: 271, endPoint x: 839, endPoint y: 334, distance: 146.1
click at [847, 334] on span "button" at bounding box center [854, 325] width 14 height 20
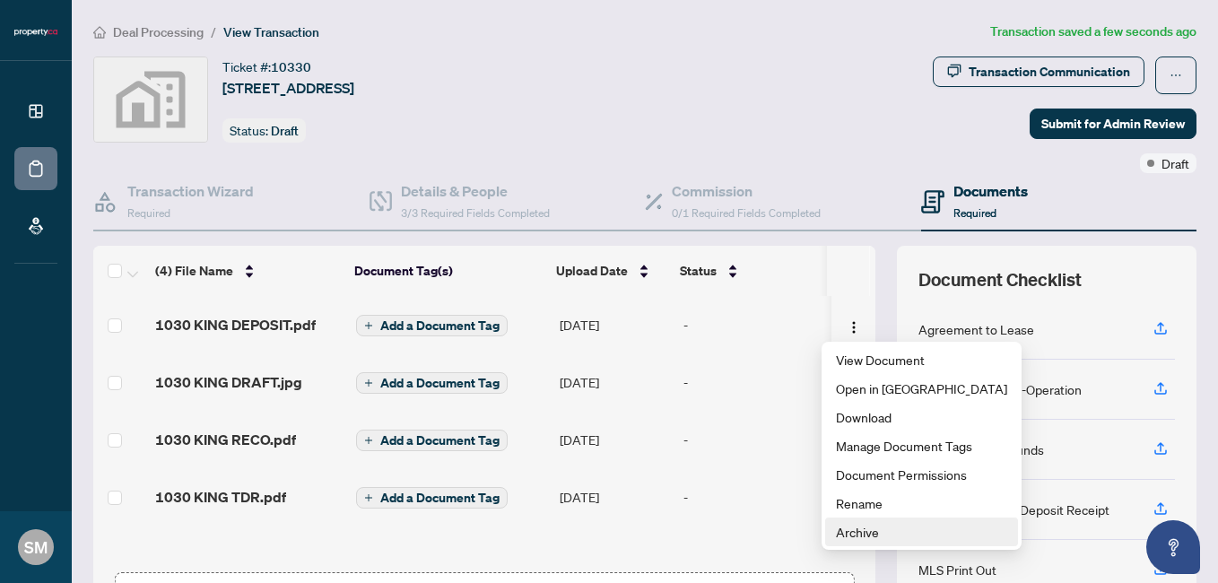
click at [853, 529] on span "Archive" at bounding box center [921, 532] width 171 height 20
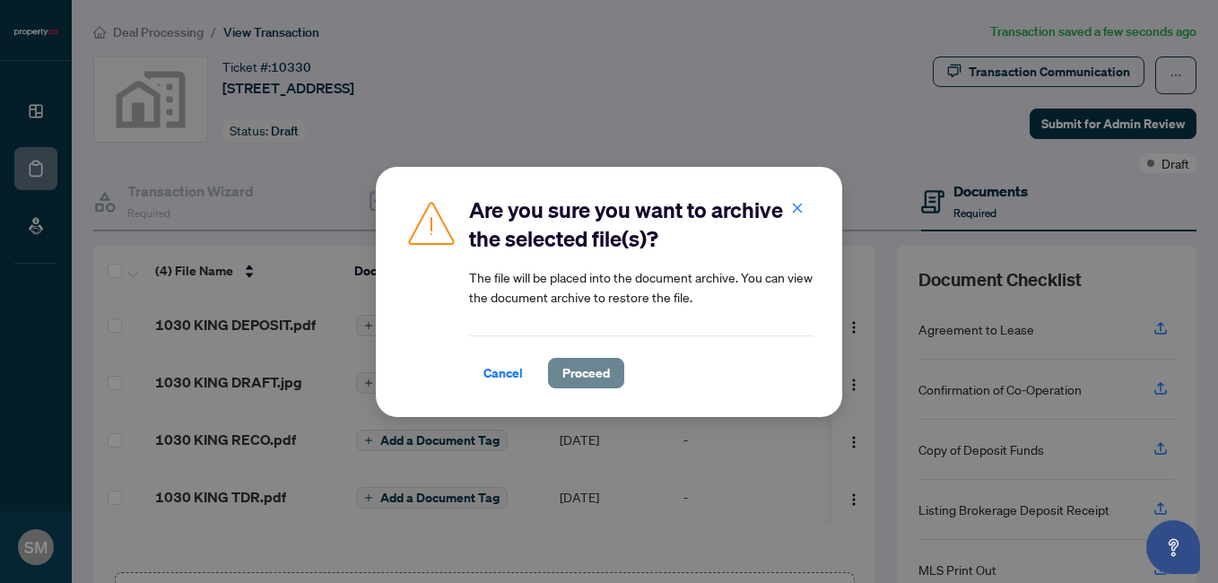
click at [578, 375] on span "Proceed" at bounding box center [587, 373] width 48 height 29
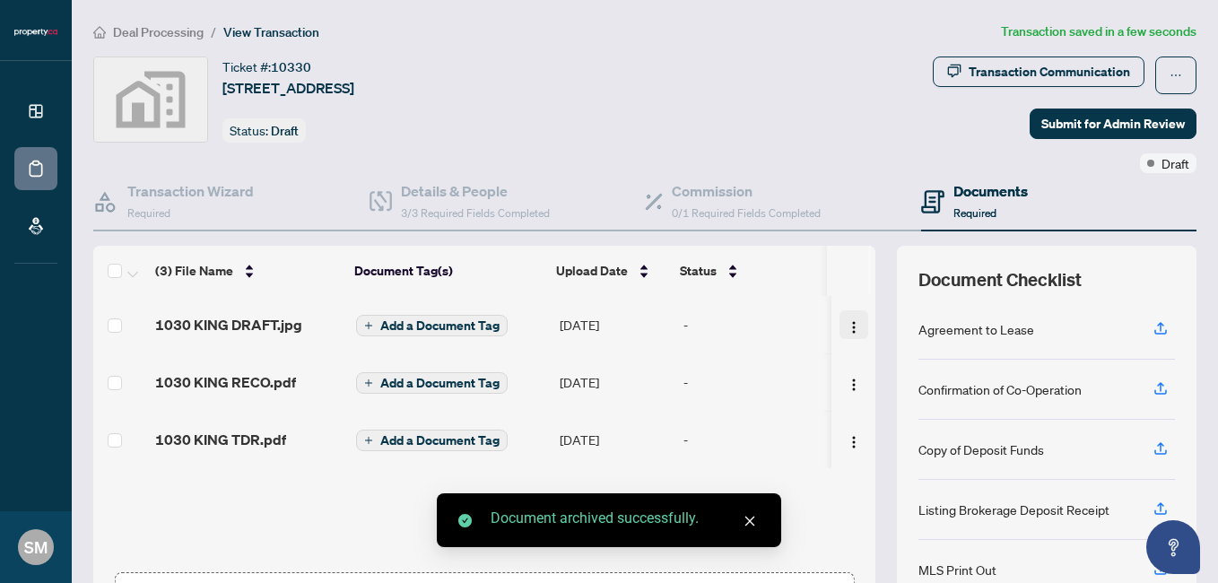
click at [847, 321] on img "button" at bounding box center [854, 327] width 14 height 14
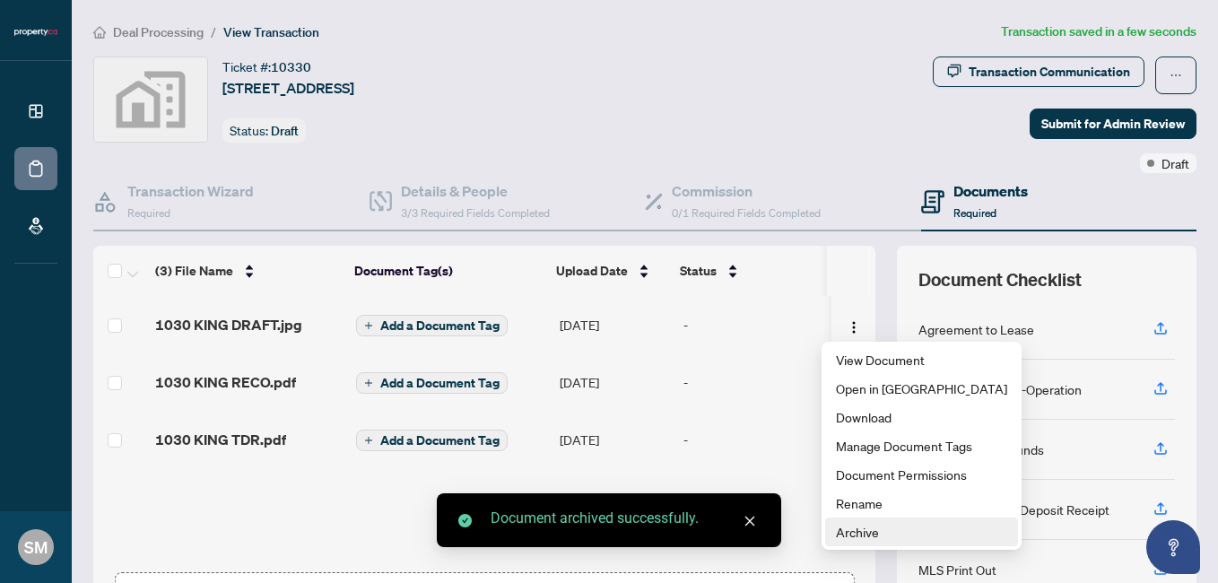
click at [862, 532] on span "Archive" at bounding box center [921, 532] width 171 height 20
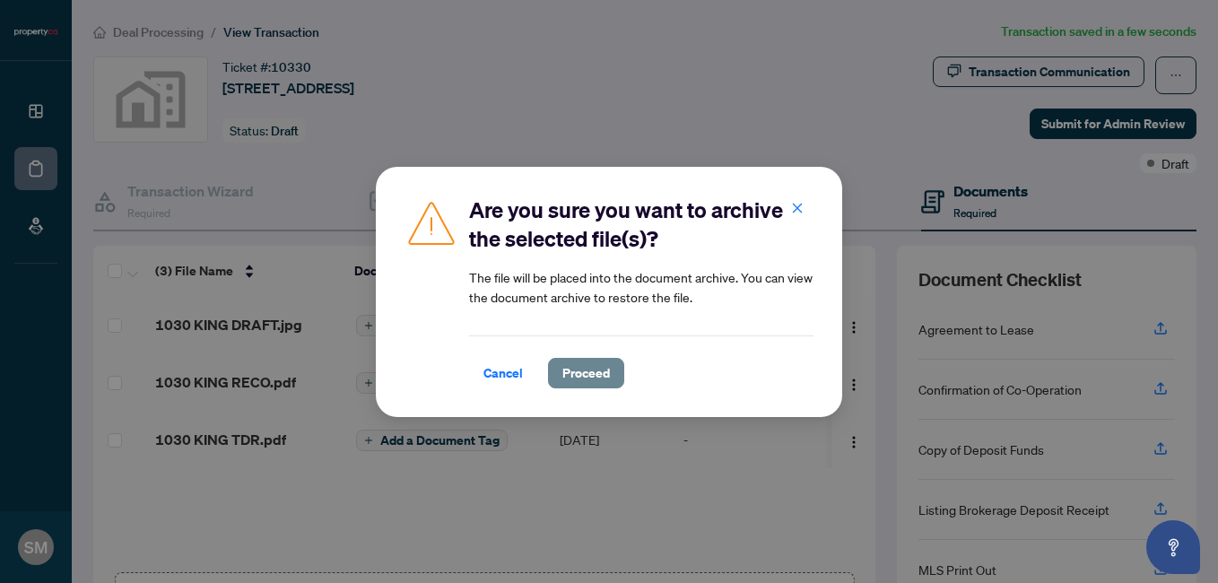
click at [601, 378] on button "Proceed" at bounding box center [586, 373] width 76 height 31
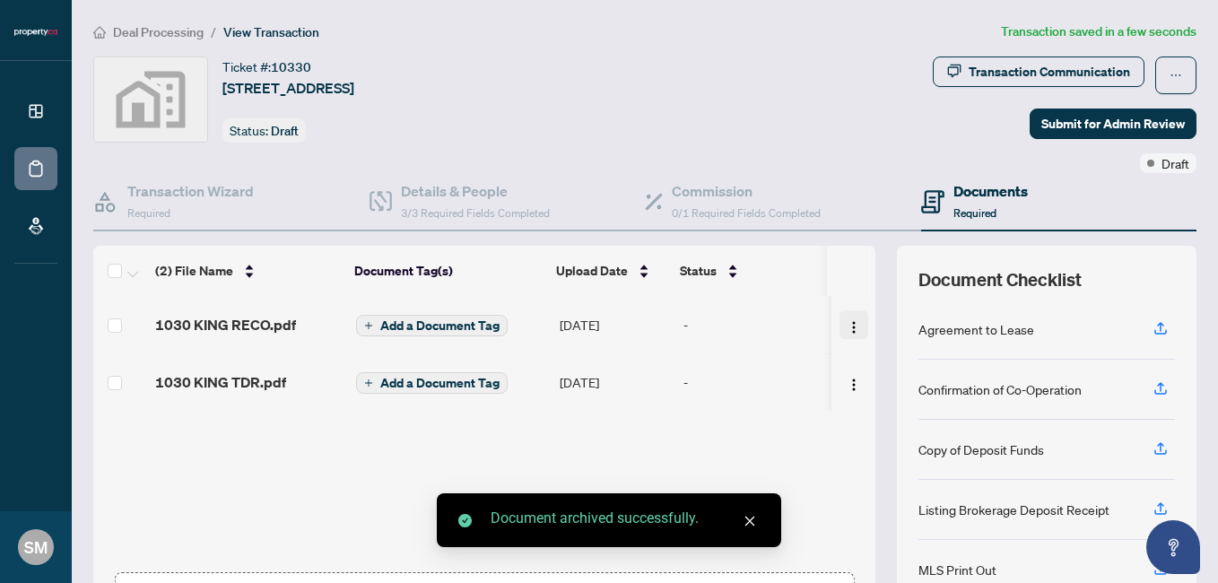
click at [847, 326] on img "button" at bounding box center [854, 327] width 14 height 14
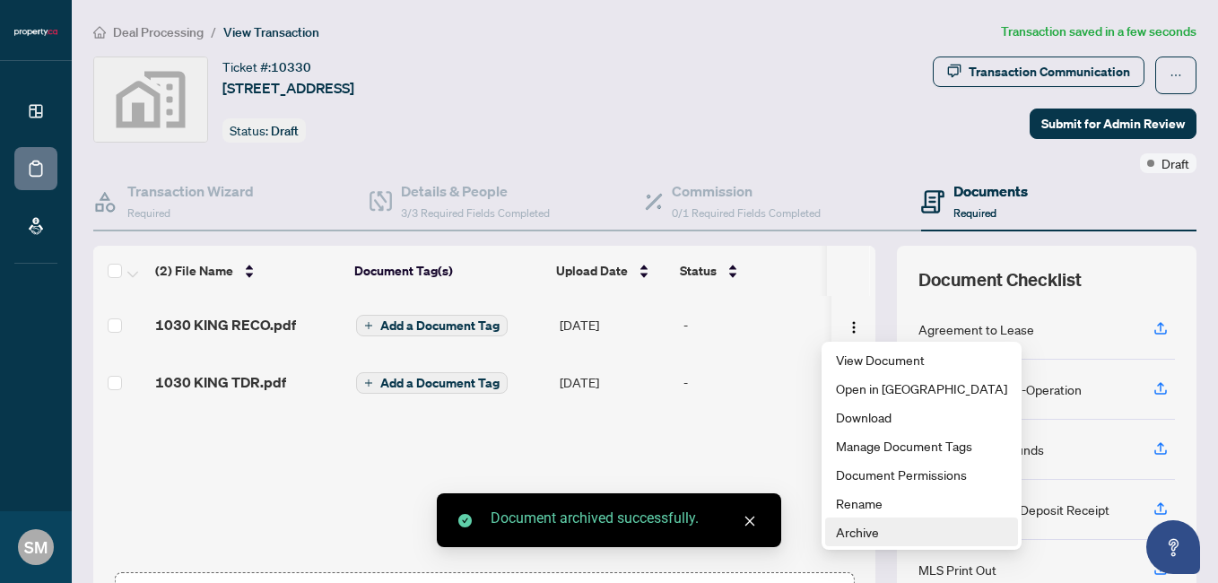
click at [865, 528] on span "Archive" at bounding box center [921, 532] width 171 height 20
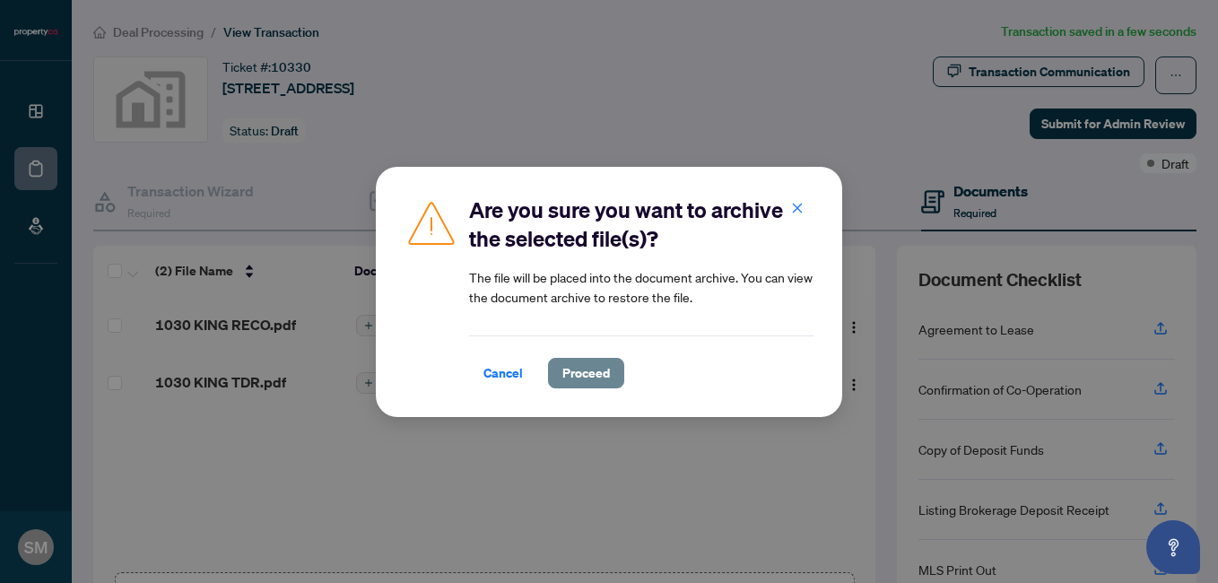
click at [586, 374] on span "Proceed" at bounding box center [587, 373] width 48 height 29
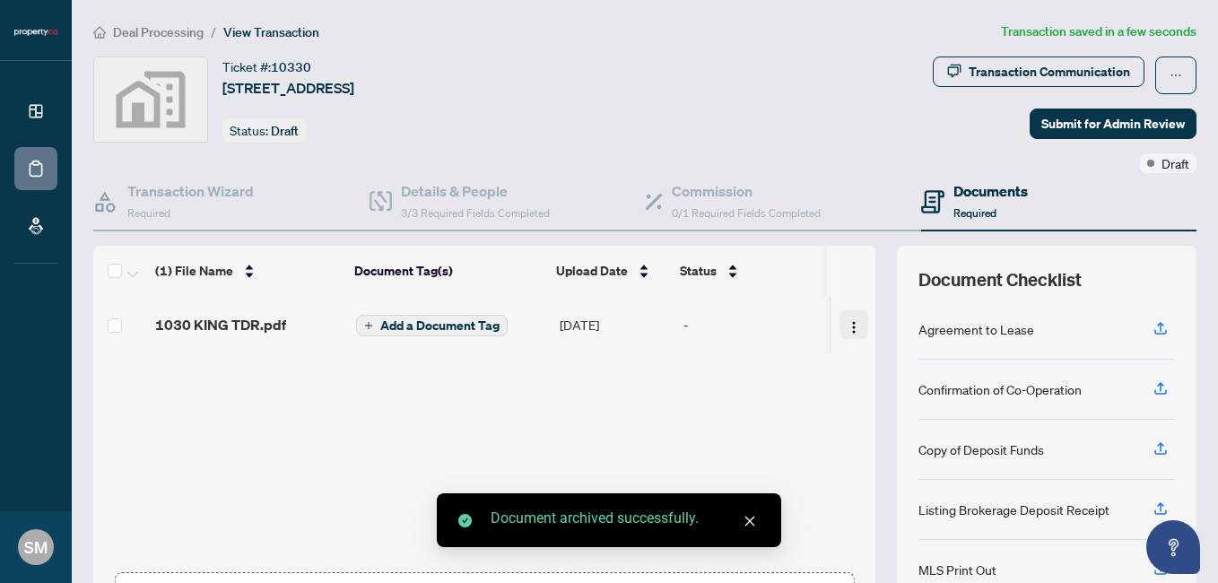
click at [847, 327] on img "button" at bounding box center [854, 327] width 14 height 14
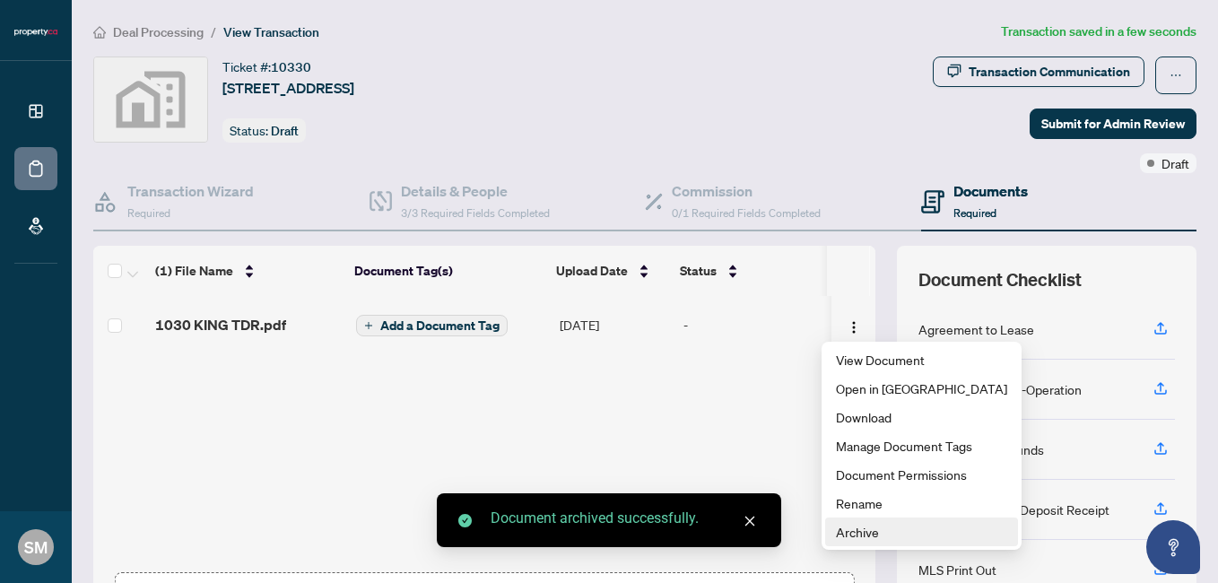
click at [837, 523] on span "Archive" at bounding box center [921, 532] width 171 height 20
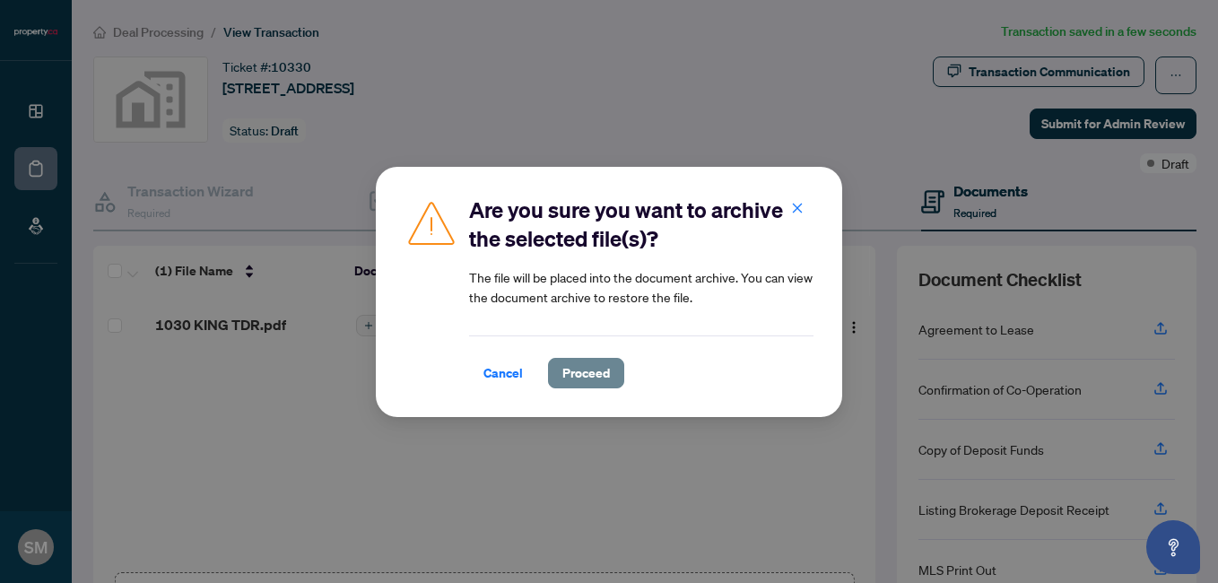
click at [563, 366] on span "Proceed" at bounding box center [587, 373] width 48 height 29
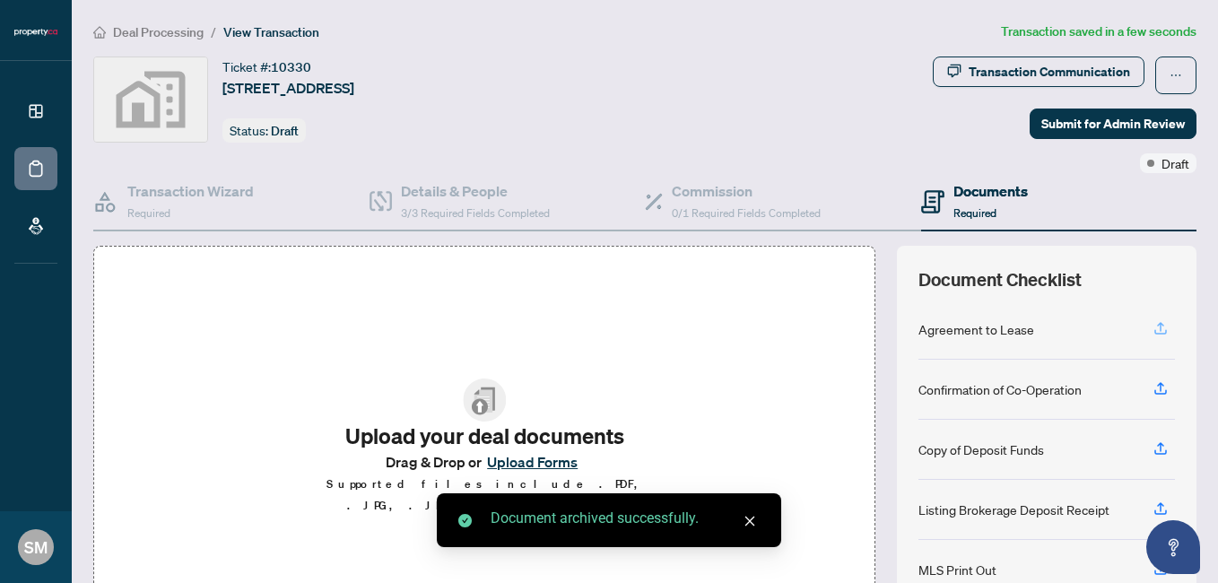
click at [1153, 329] on icon "button" at bounding box center [1161, 328] width 16 height 16
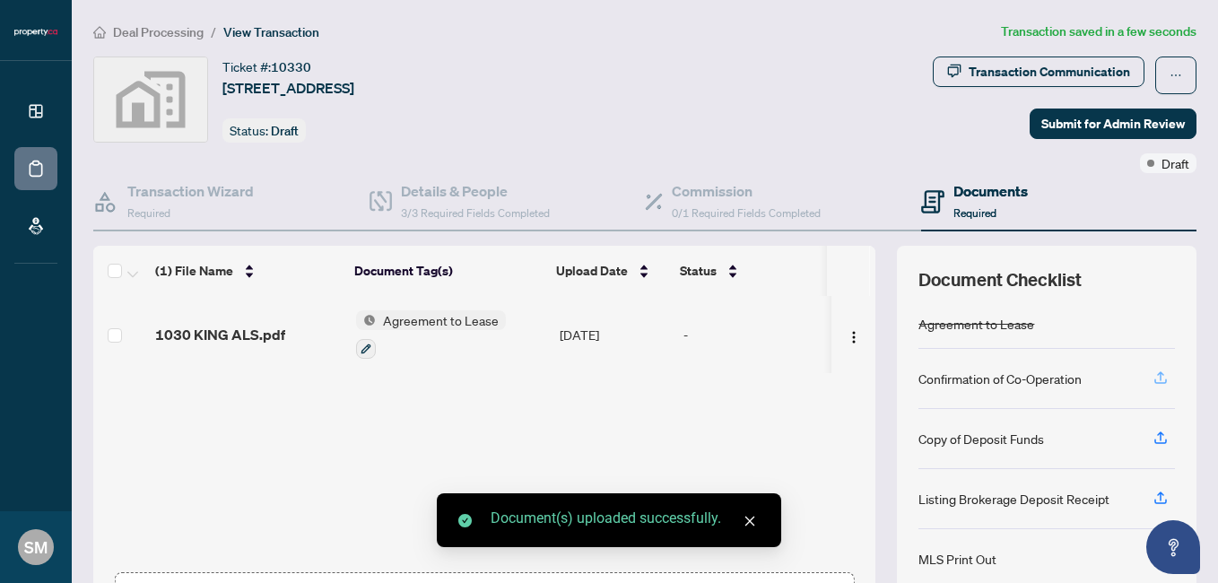
click at [1153, 382] on icon "button" at bounding box center [1161, 378] width 16 height 16
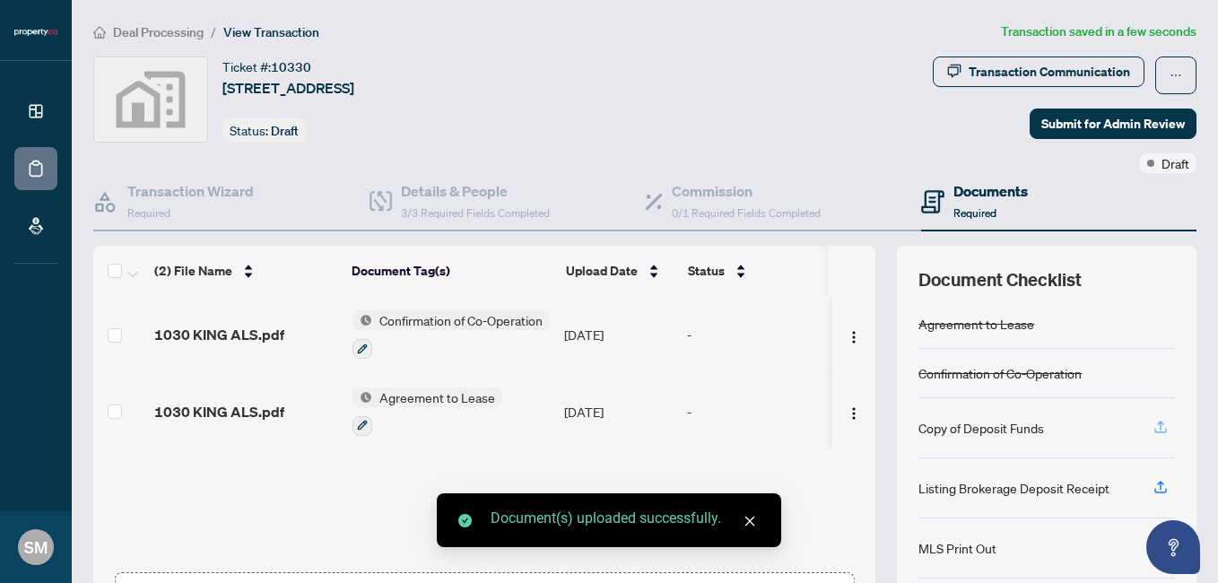
click at [1153, 425] on icon "button" at bounding box center [1161, 427] width 16 height 16
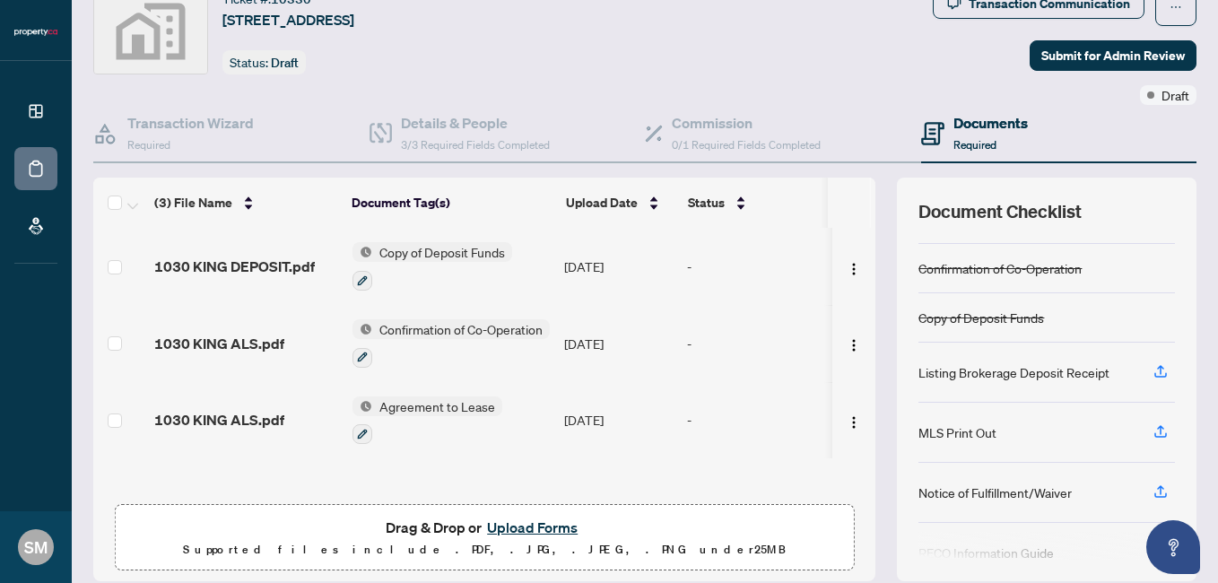
scroll to position [32, 0]
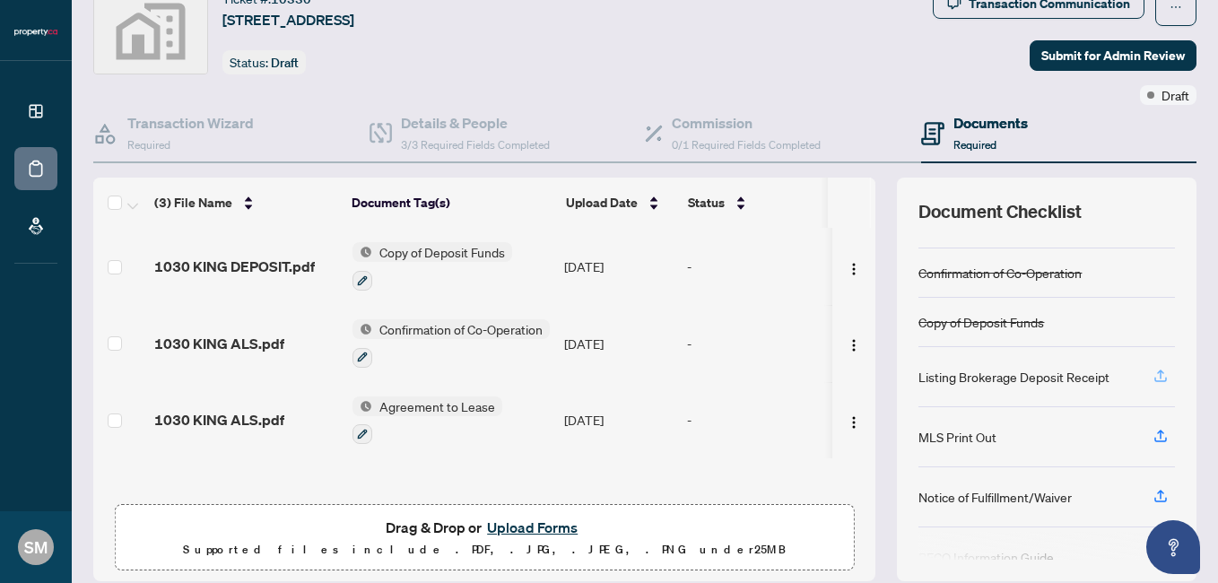
click at [1155, 379] on icon "button" at bounding box center [1161, 379] width 13 height 4
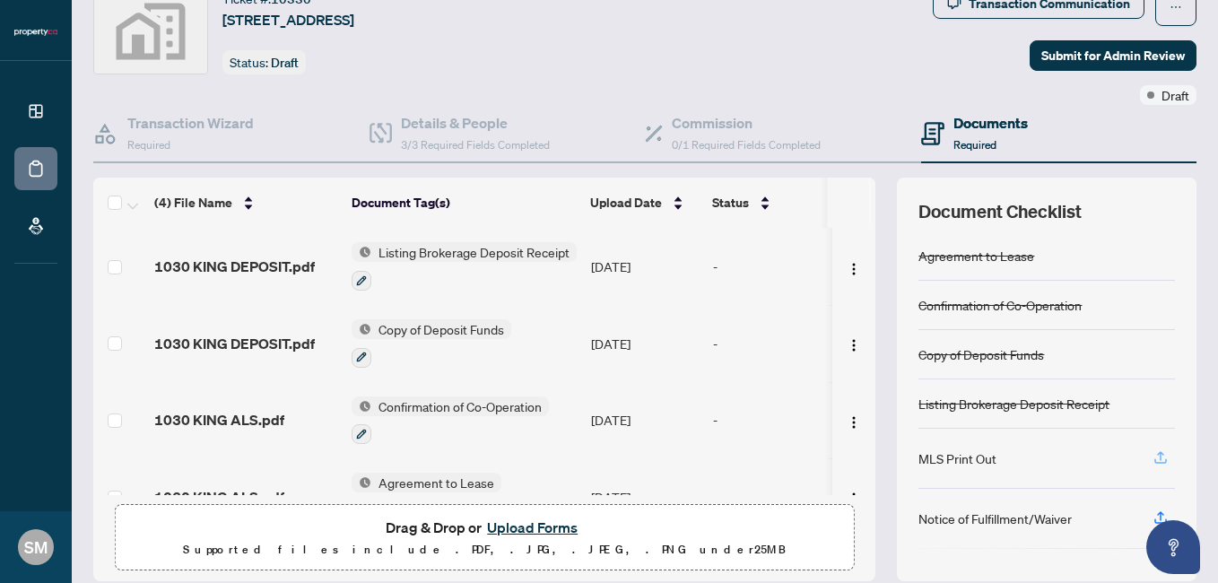
click at [1153, 464] on span "button" at bounding box center [1161, 458] width 16 height 29
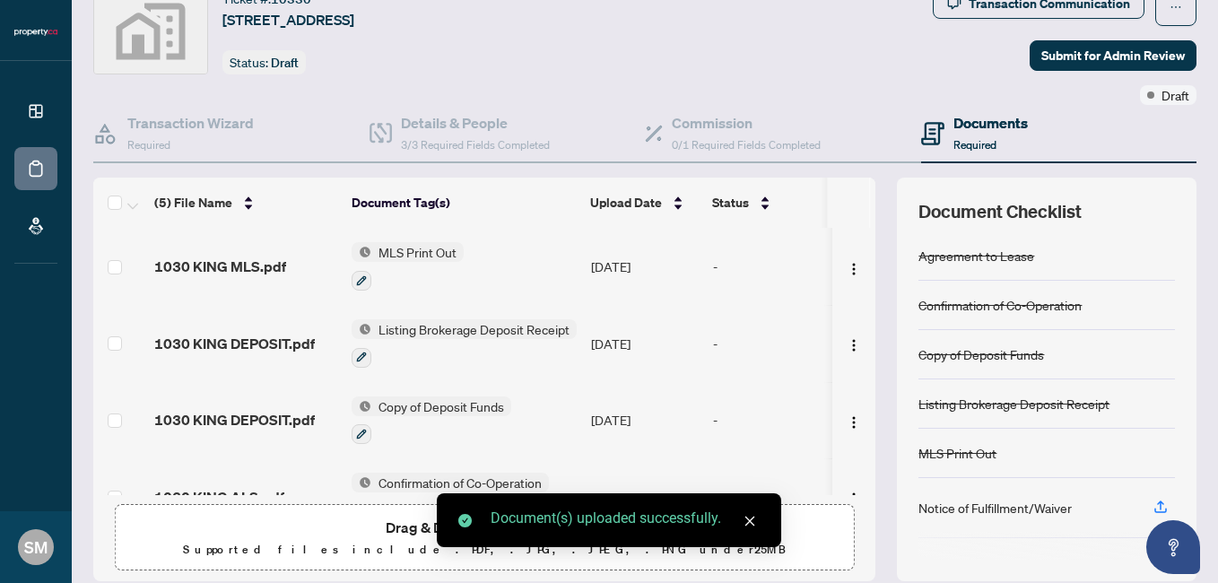
scroll to position [134, 0]
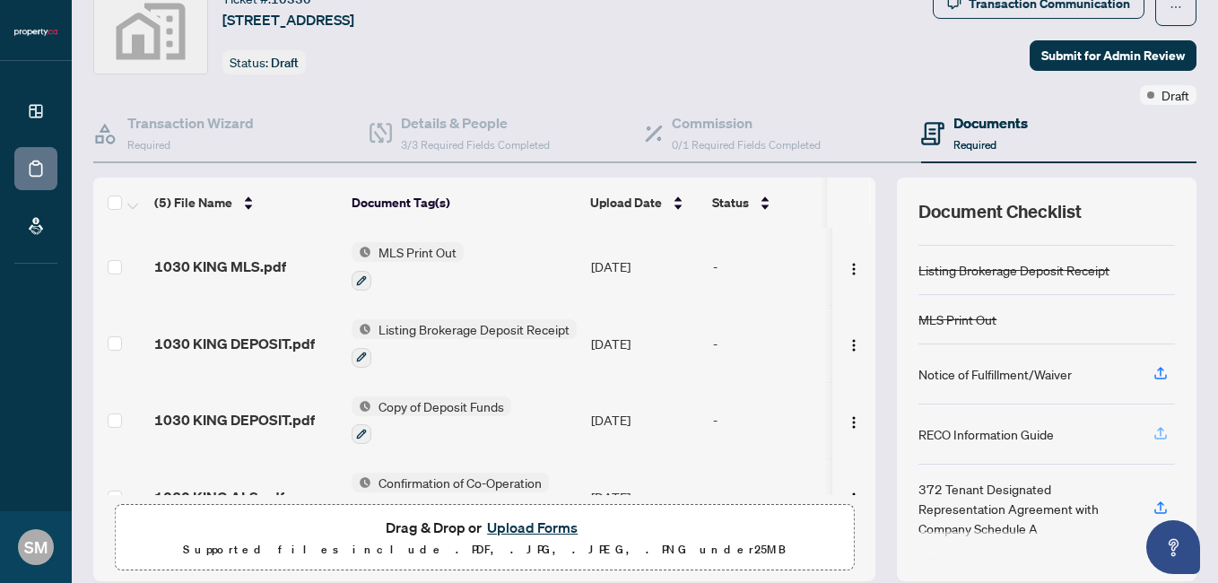
click at [1153, 435] on icon "button" at bounding box center [1161, 433] width 16 height 16
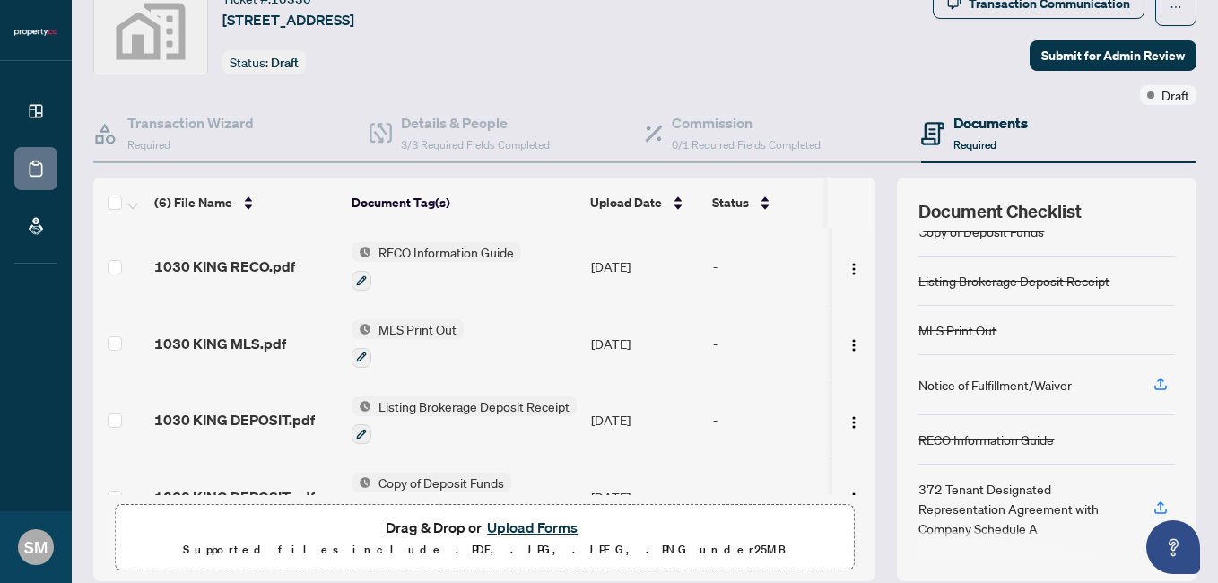
scroll to position [117, 0]
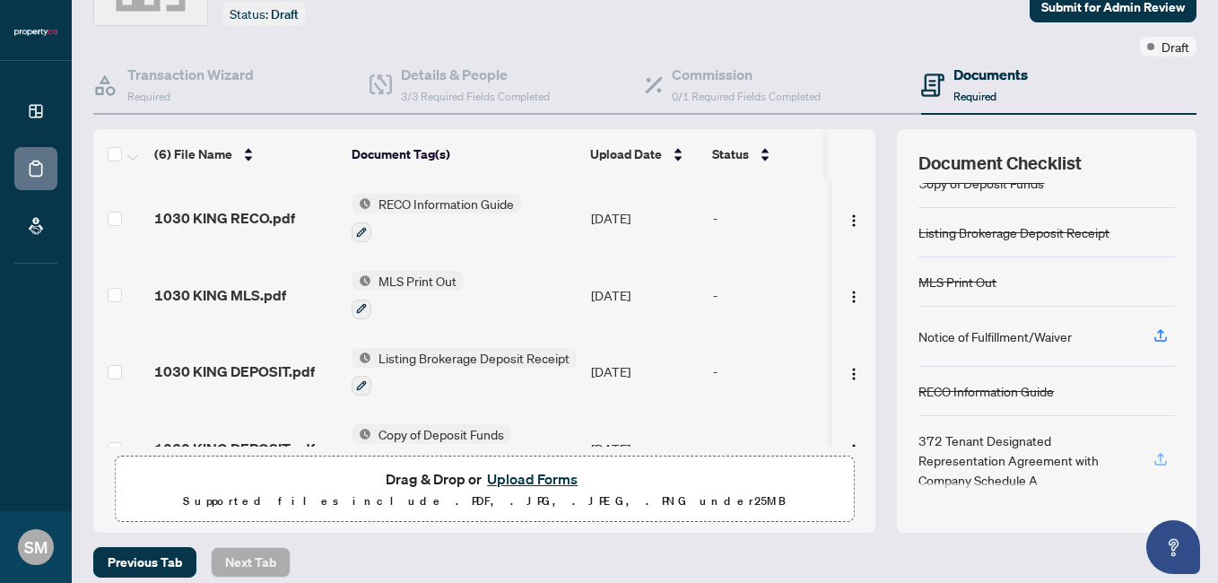
click at [1153, 458] on icon "button" at bounding box center [1161, 459] width 16 height 16
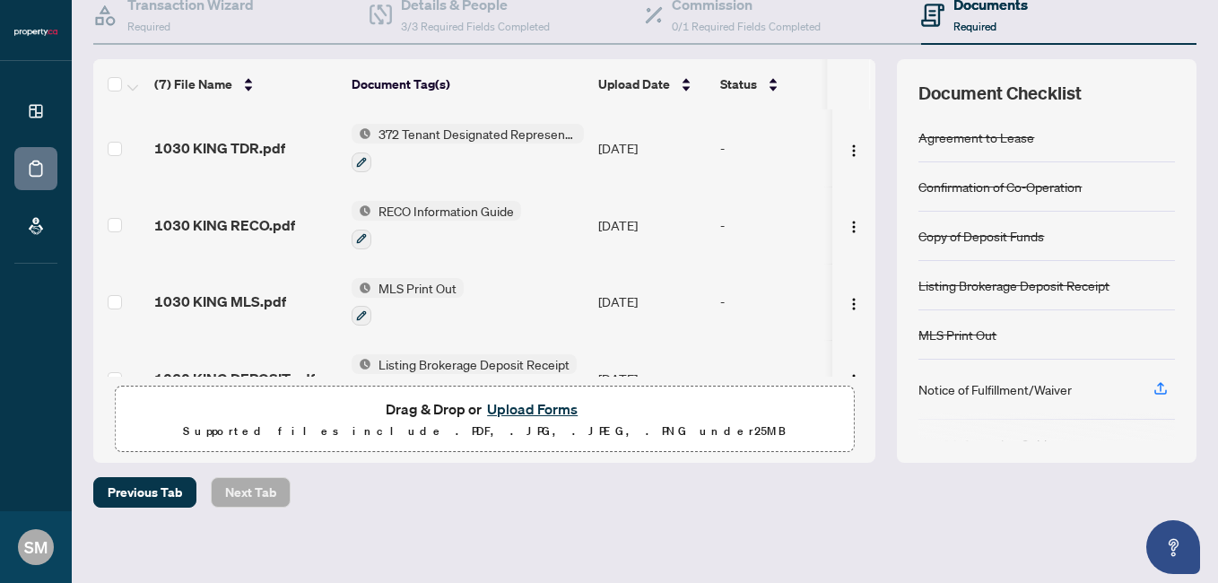
scroll to position [195, 0]
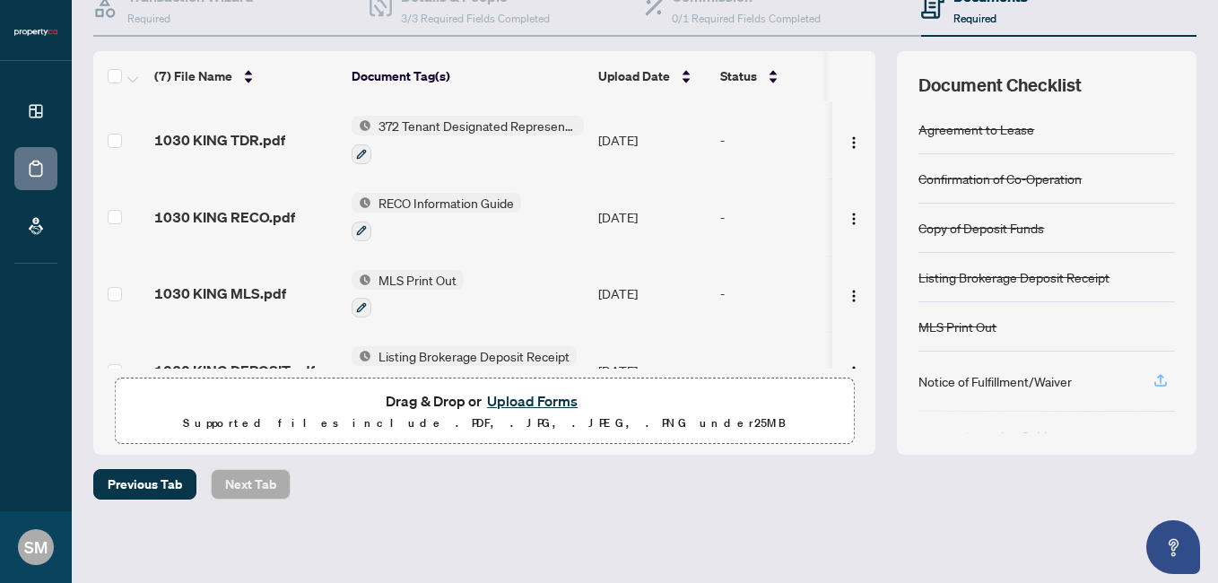
click at [1153, 372] on icon "button" at bounding box center [1161, 380] width 16 height 16
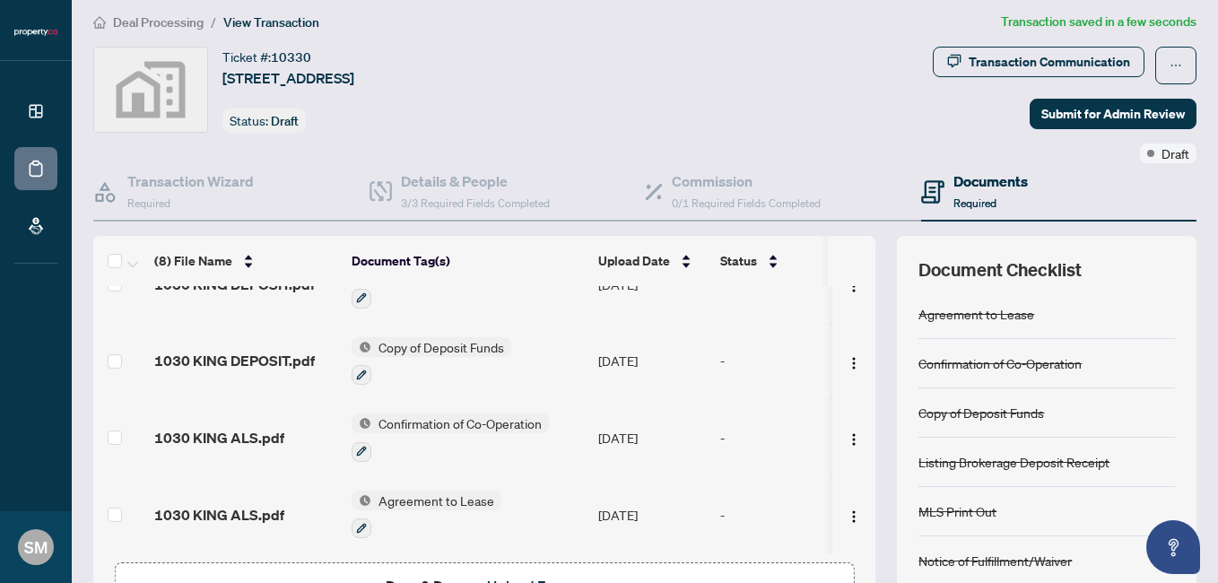
scroll to position [12, 0]
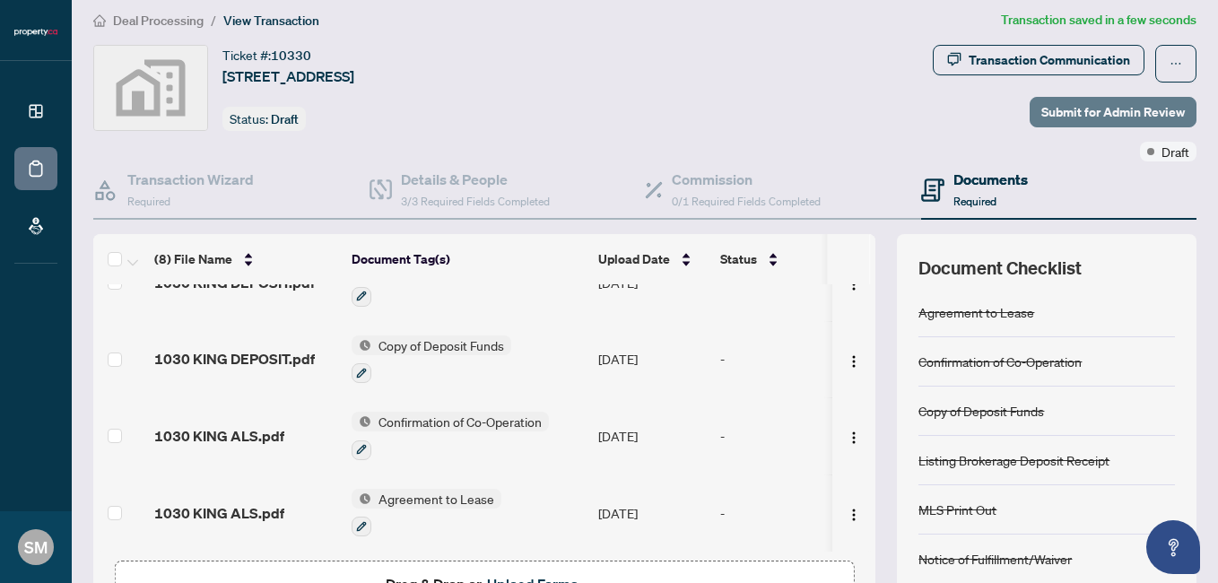
click at [1084, 106] on span "Submit for Admin Review" at bounding box center [1114, 112] width 144 height 29
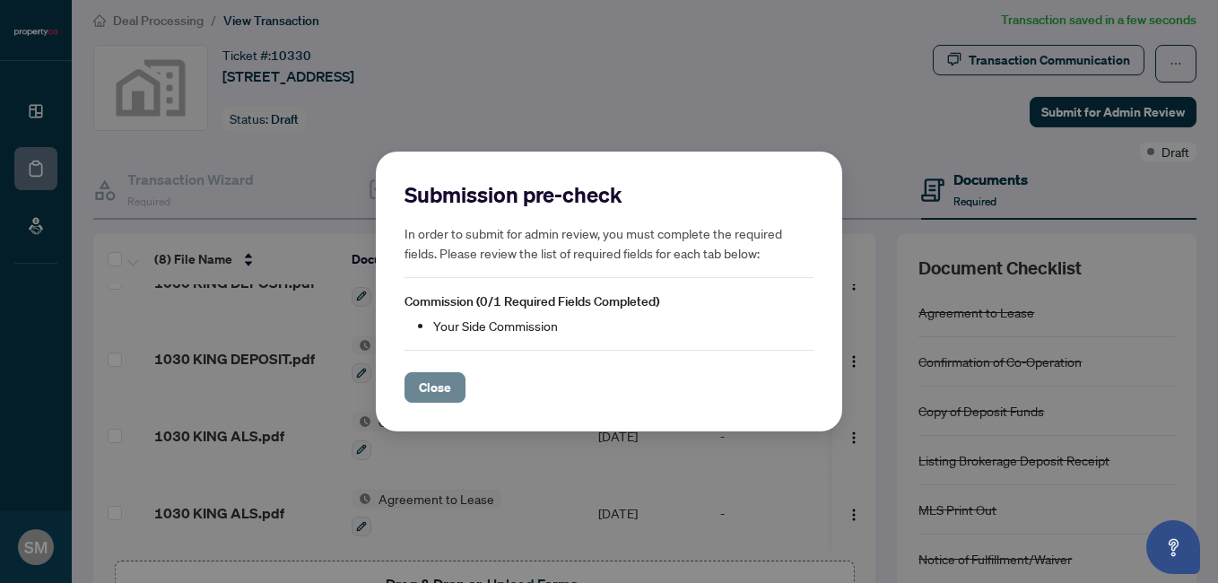
click at [437, 386] on span "Close" at bounding box center [435, 387] width 32 height 29
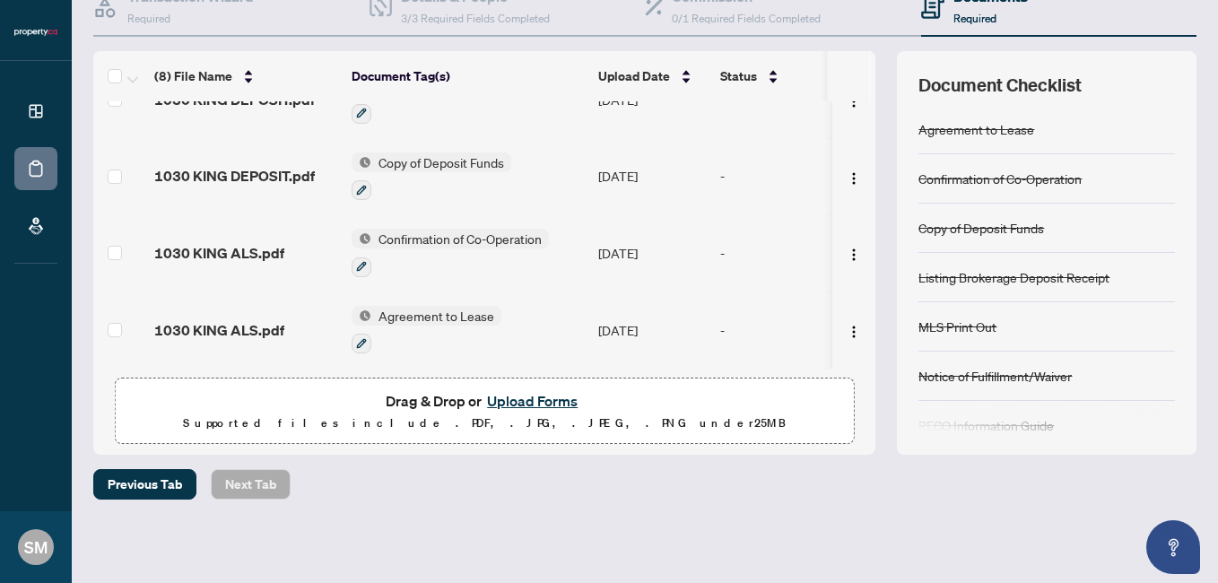
scroll to position [0, 0]
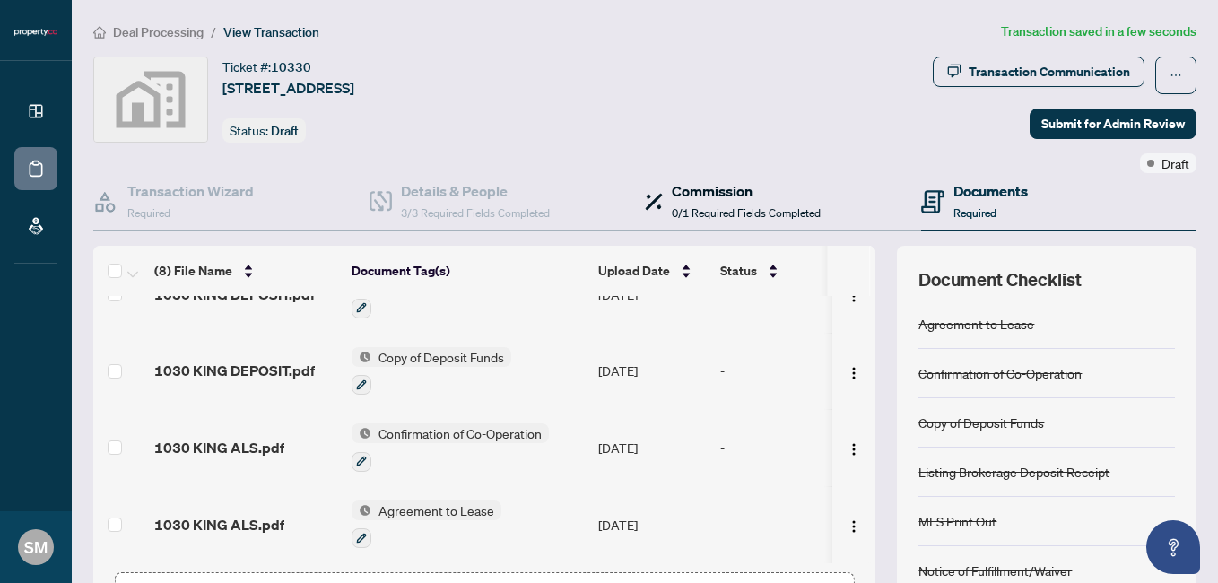
click at [720, 205] on div "Commission 0/1 Required Fields Completed" at bounding box center [746, 201] width 149 height 42
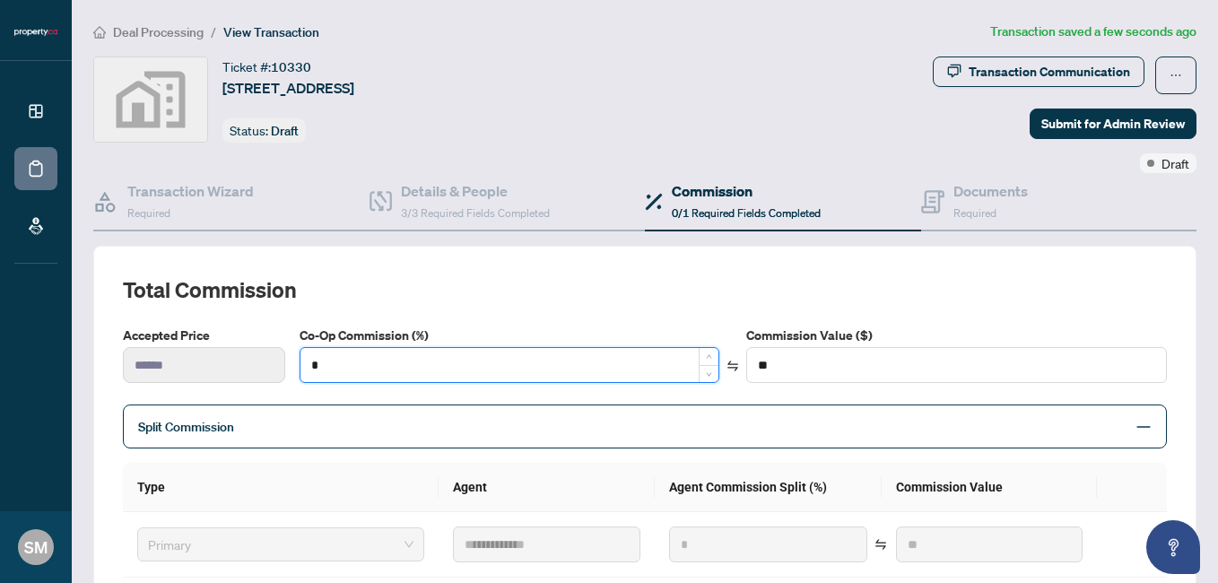
click at [376, 368] on input "*" at bounding box center [510, 365] width 419 height 34
type input "**"
type input "******"
type input "***"
type input "******"
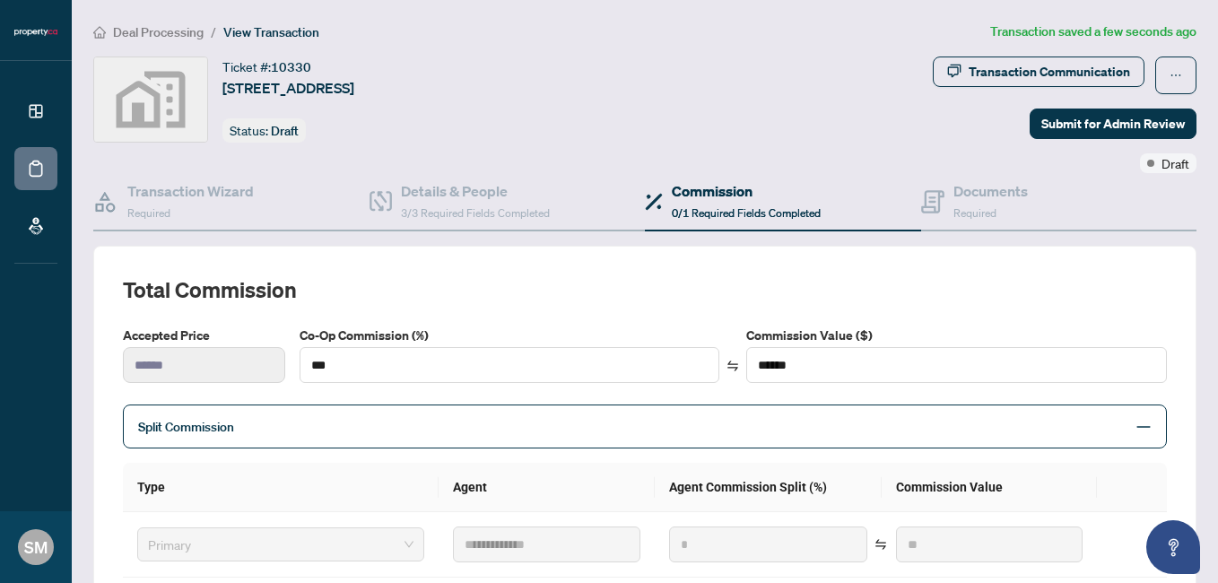
type input "**"
click at [484, 307] on div "**********" at bounding box center [645, 534] width 1044 height 518
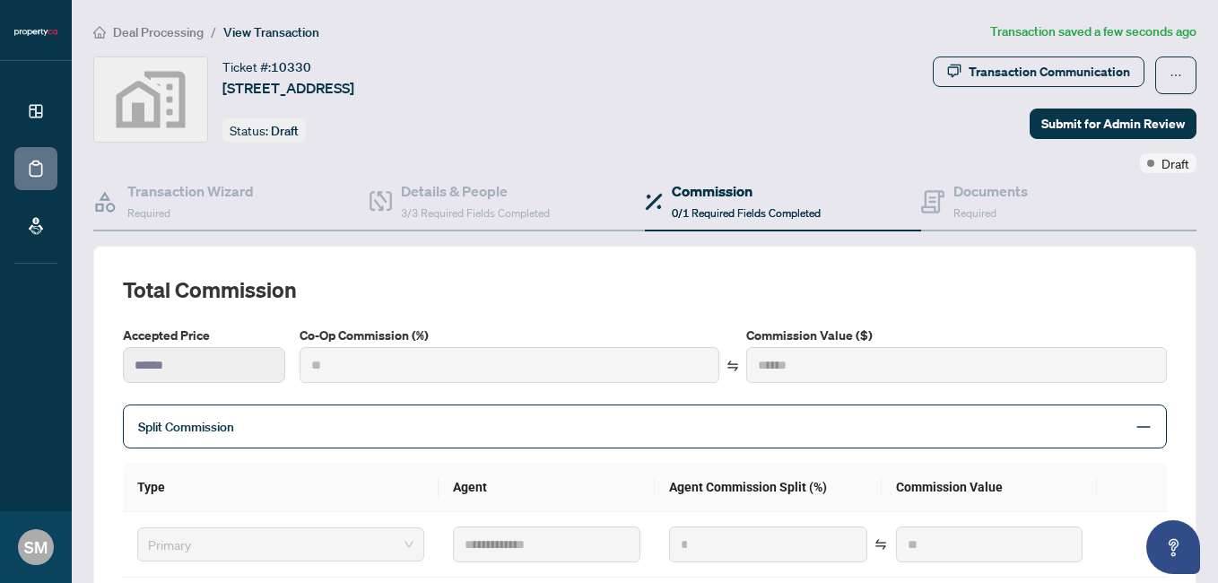
type input "***"
type input "******"
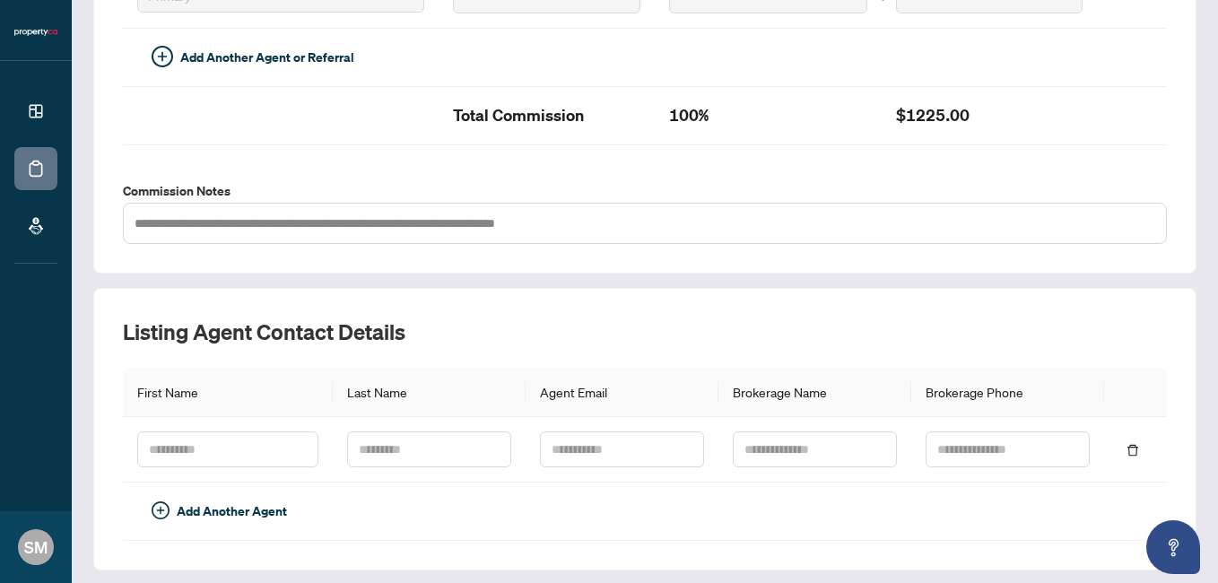
scroll to position [664, 0]
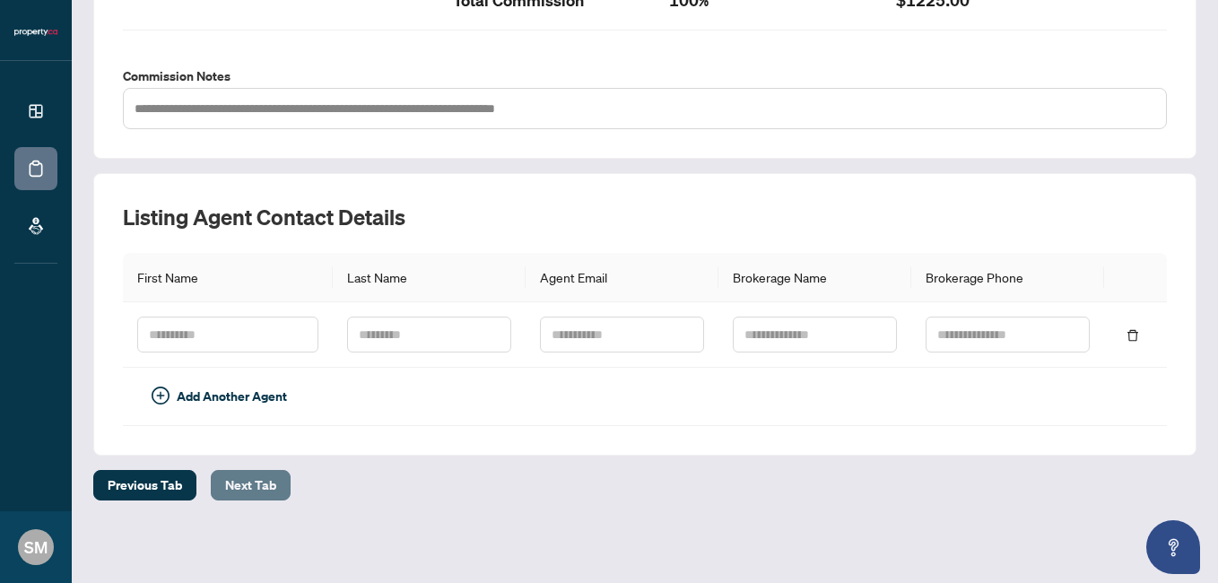
click at [239, 487] on span "Next Tab" at bounding box center [250, 485] width 51 height 29
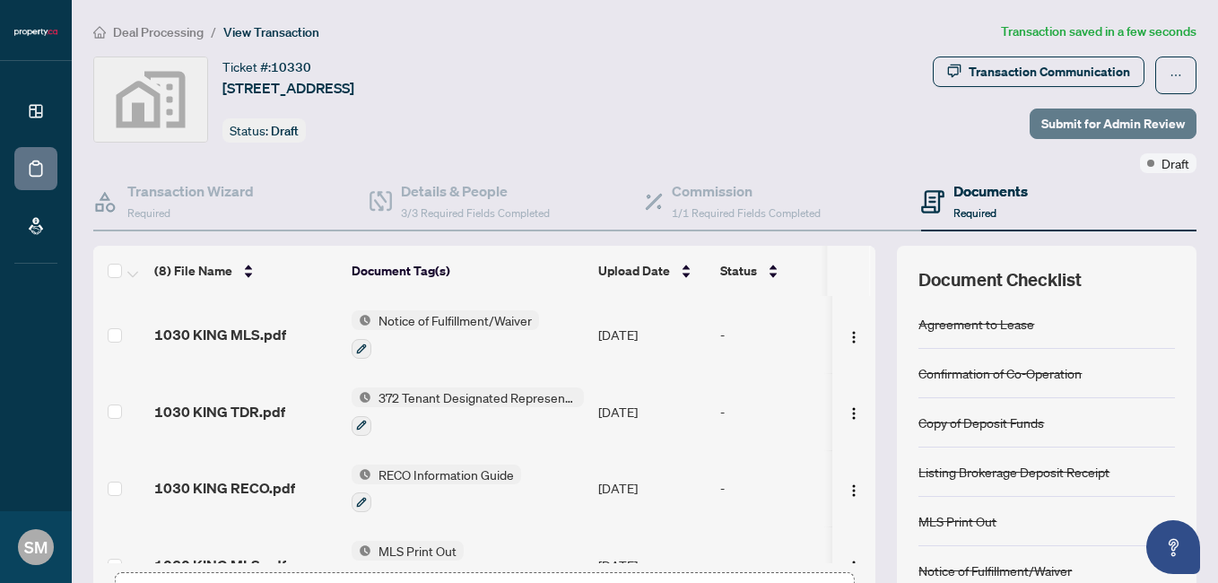
click at [1107, 118] on span "Submit for Admin Review" at bounding box center [1114, 123] width 144 height 29
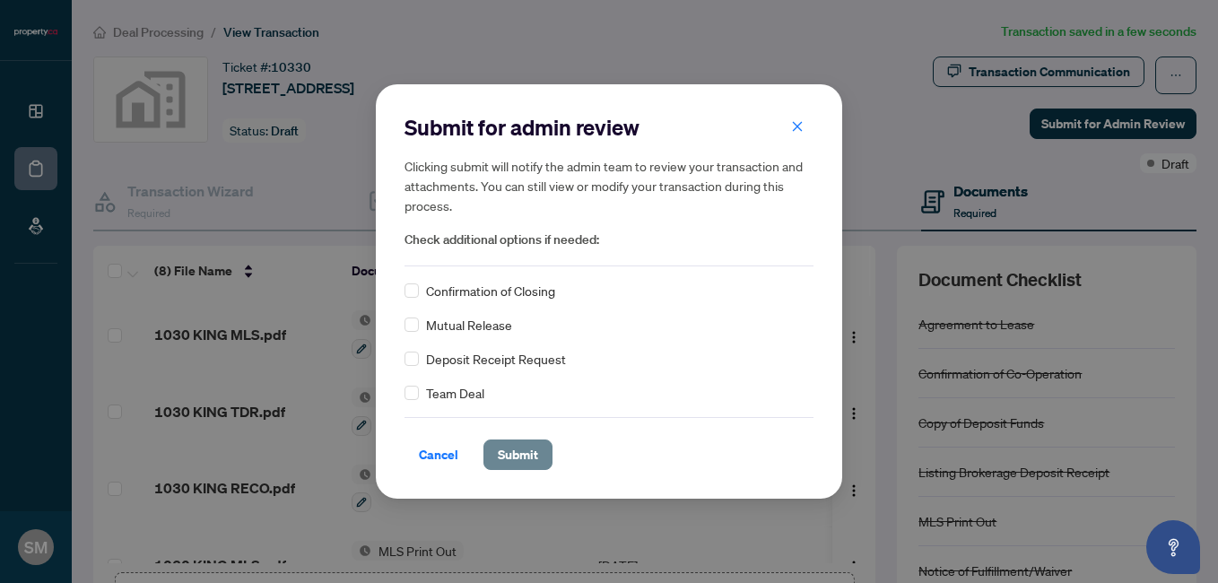
click at [502, 454] on span "Submit" at bounding box center [518, 454] width 40 height 29
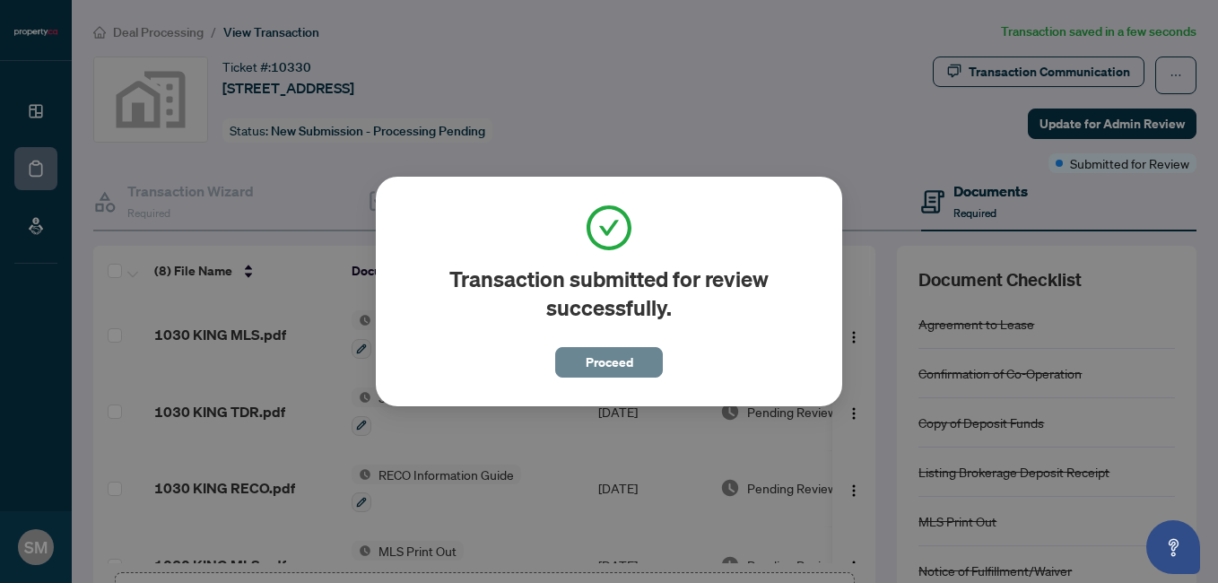
click at [623, 367] on span "Proceed" at bounding box center [610, 362] width 48 height 29
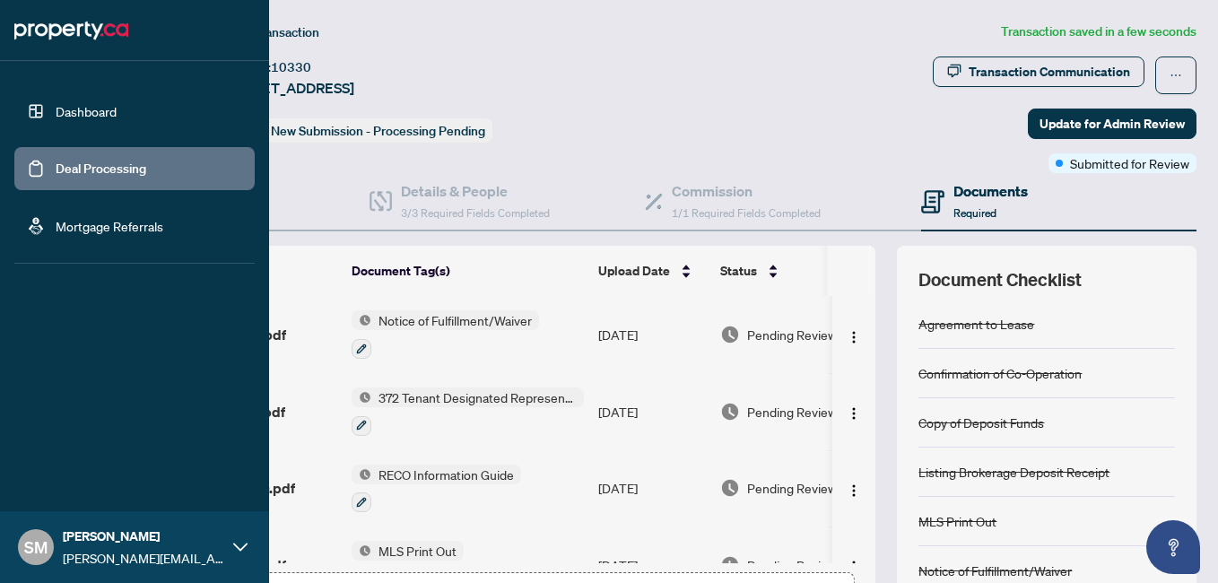
click at [108, 103] on link "Dashboard" at bounding box center [86, 111] width 61 height 16
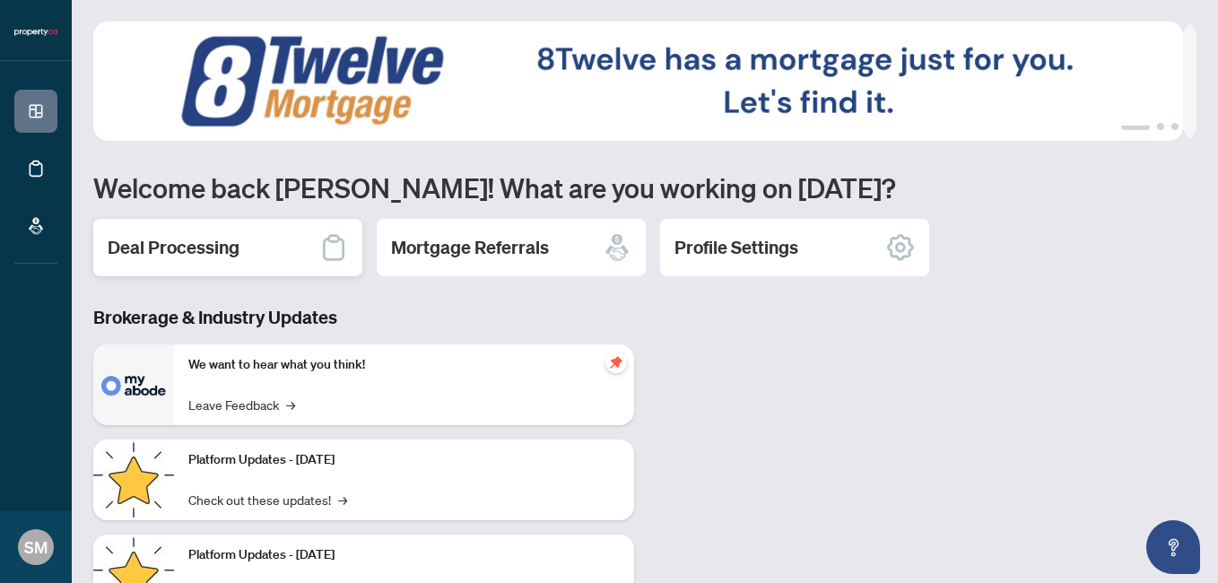
click at [274, 269] on div "Deal Processing" at bounding box center [227, 247] width 269 height 57
